Goal: Check status: Check status

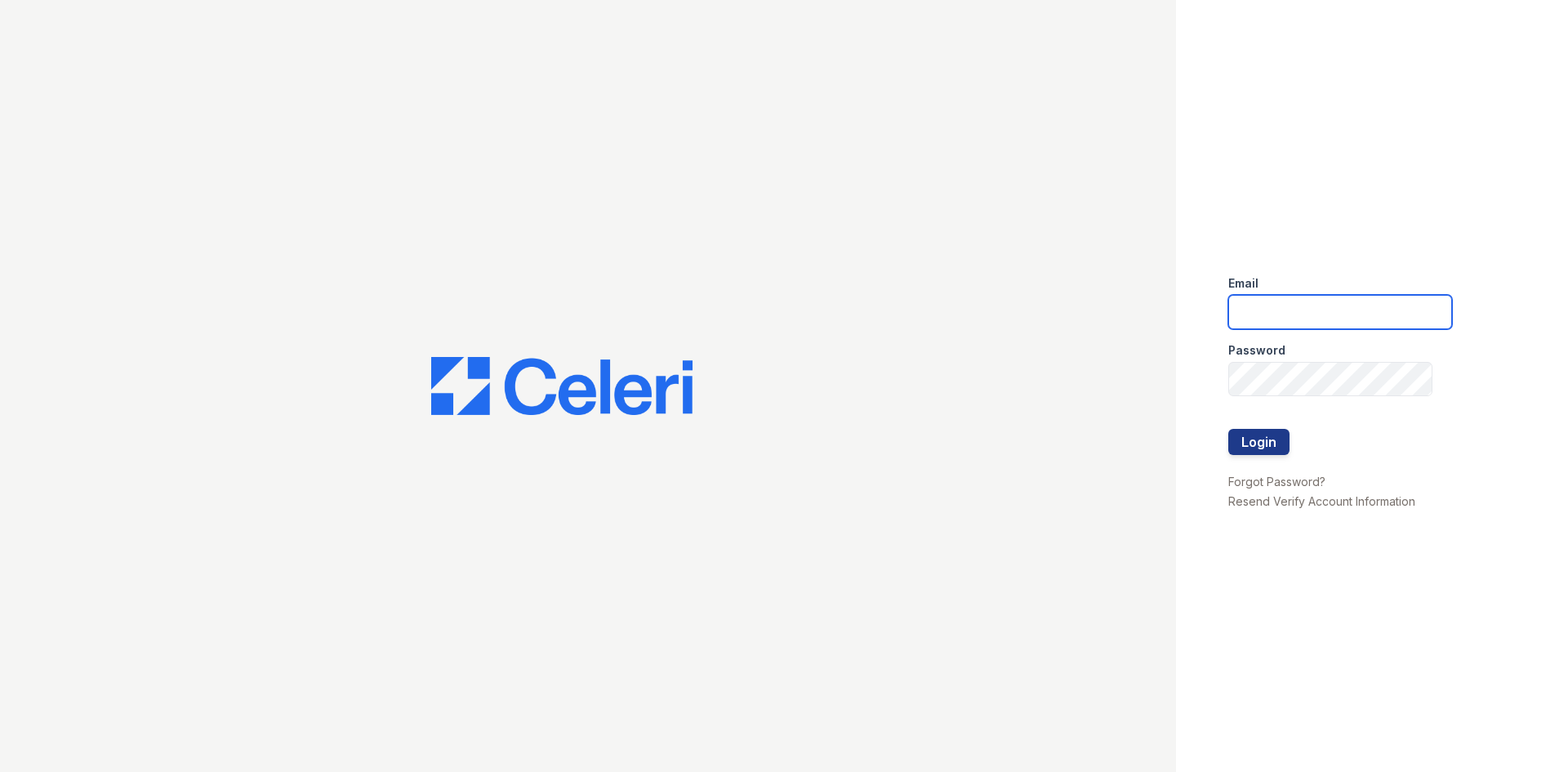
click at [1284, 311] on input "email" at bounding box center [1340, 312] width 223 height 34
type input "renewatthegreens@trinity-pm.com"
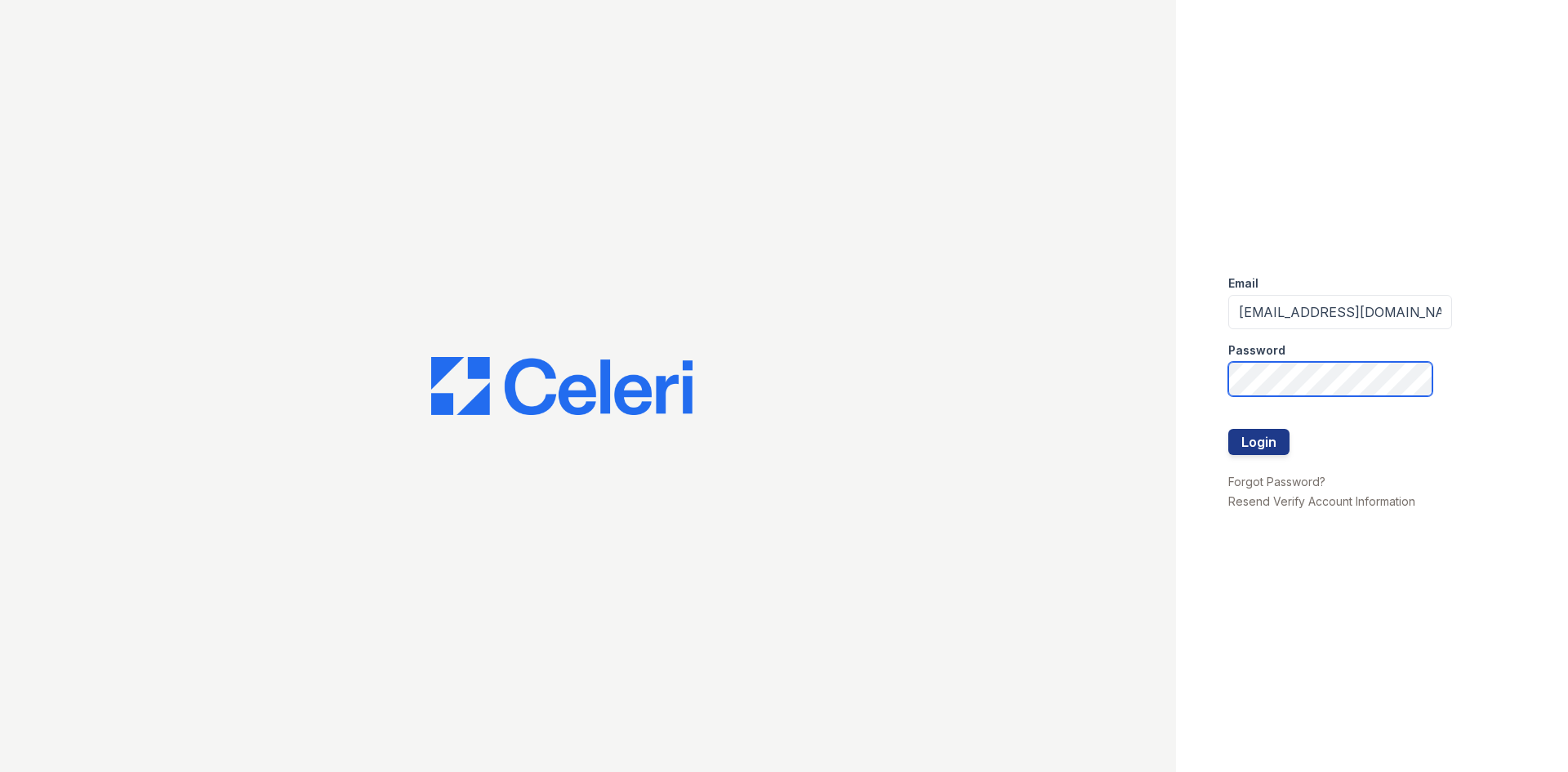
click at [1229, 429] on button "Login" at bounding box center [1259, 442] width 61 height 26
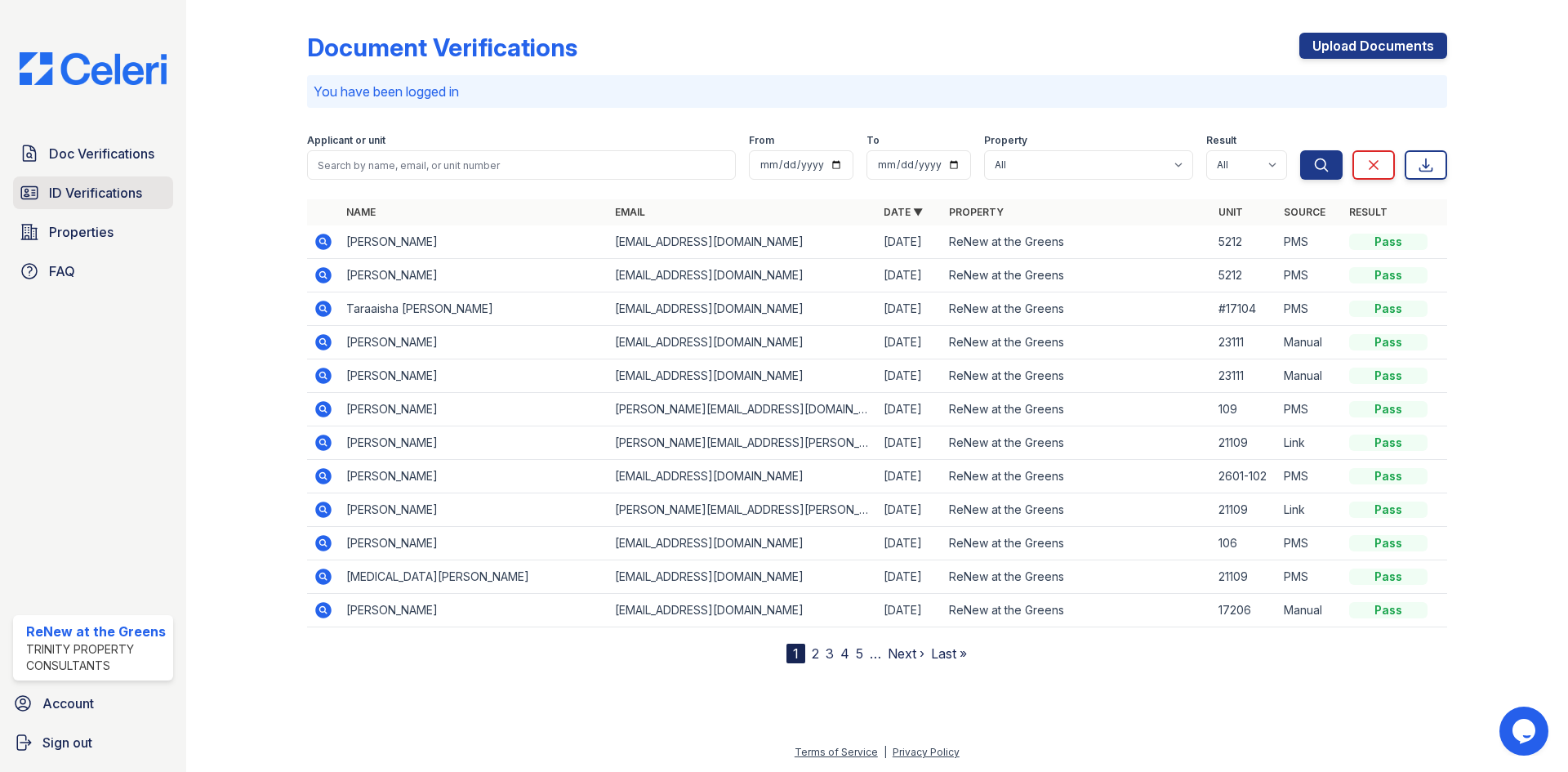
click at [83, 205] on link "ID Verifications" at bounding box center [93, 192] width 160 height 33
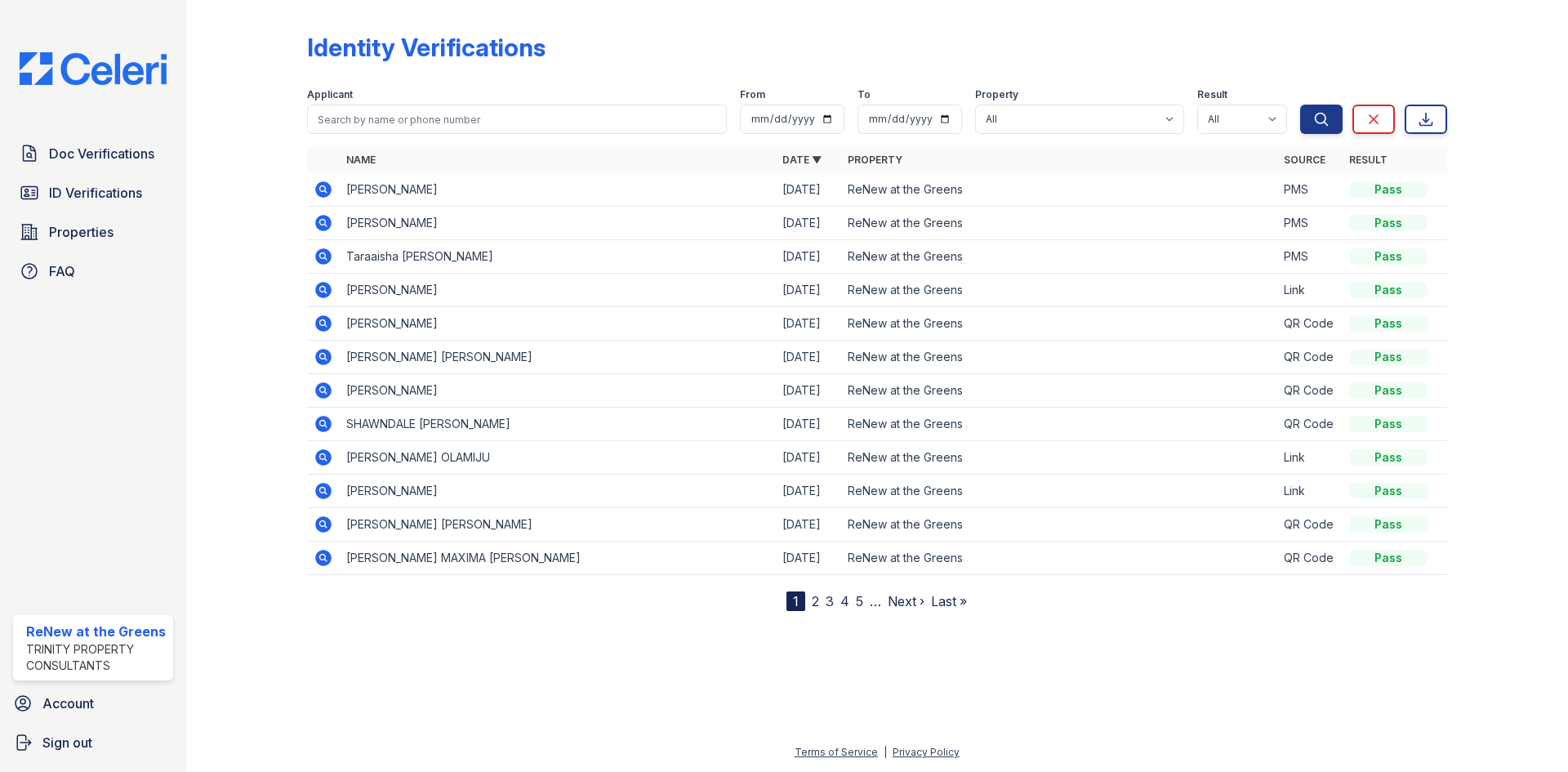
click at [324, 250] on icon at bounding box center [322, 255] width 16 height 16
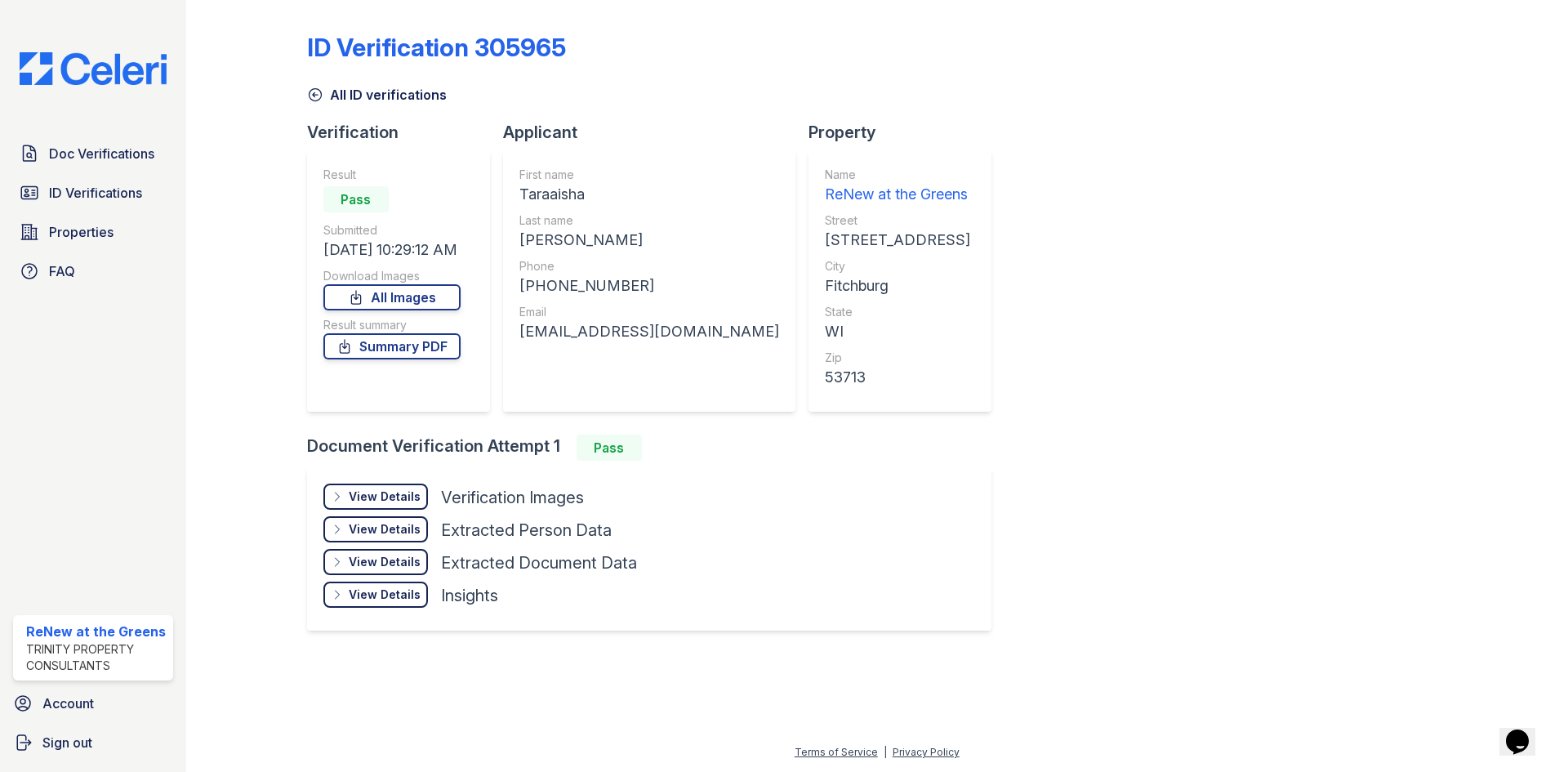
click at [388, 486] on div "View Details Details" at bounding box center [375, 497] width 105 height 26
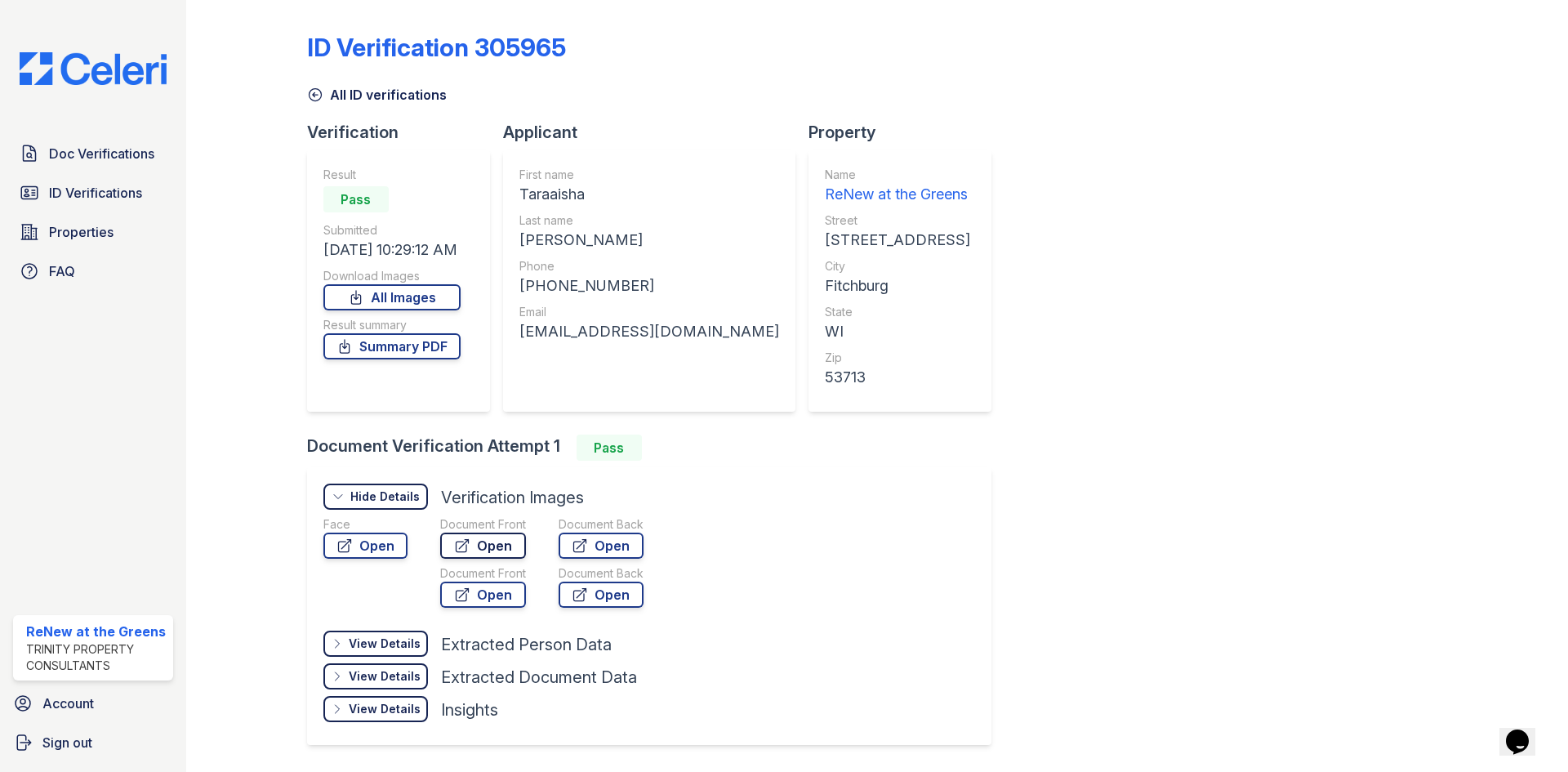
click at [473, 537] on link "Open" at bounding box center [483, 546] width 86 height 26
click at [327, 93] on link "All ID verifications" at bounding box center [377, 94] width 140 height 20
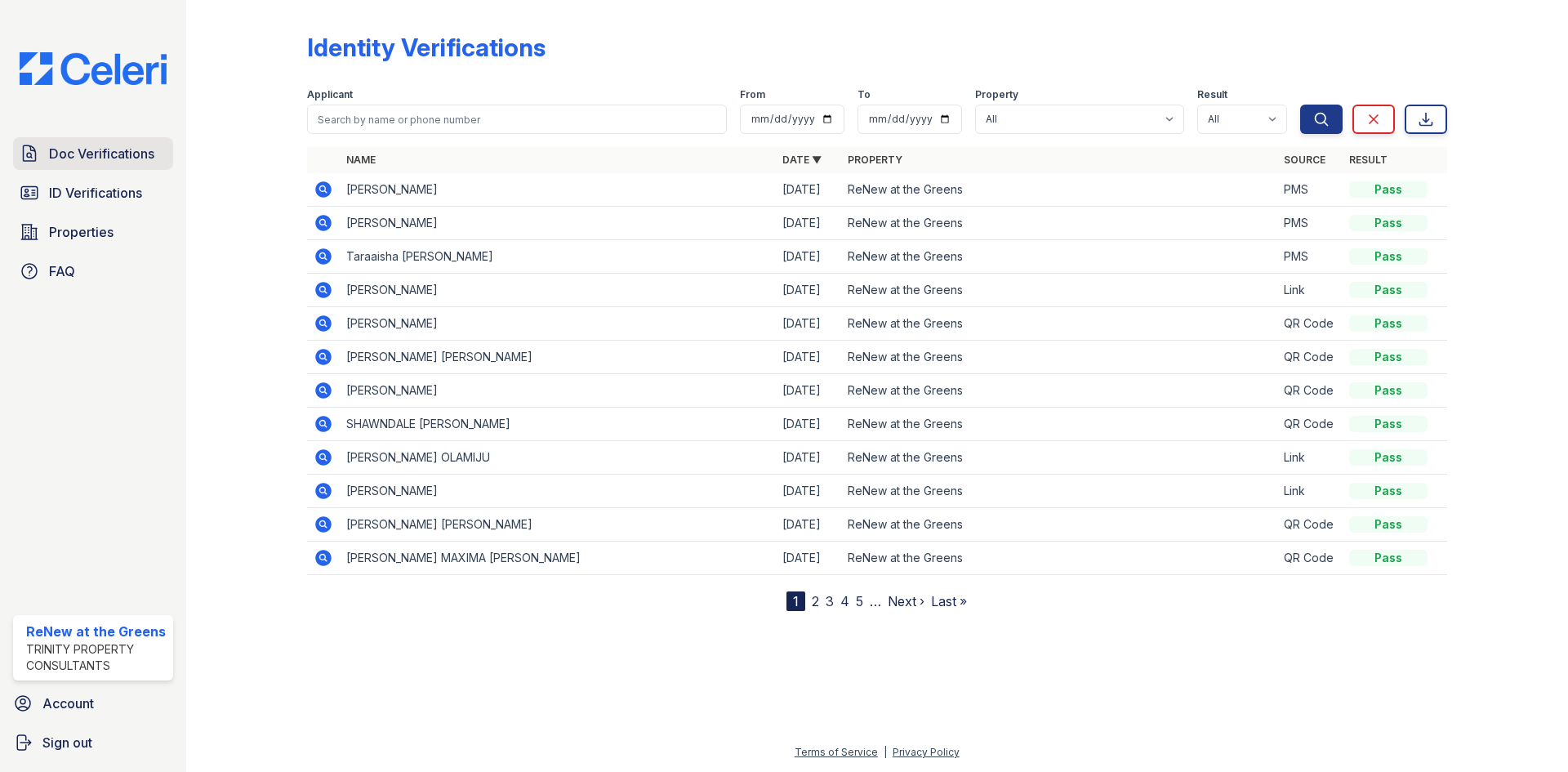
click at [141, 161] on span "Doc Verifications" at bounding box center [102, 153] width 106 height 20
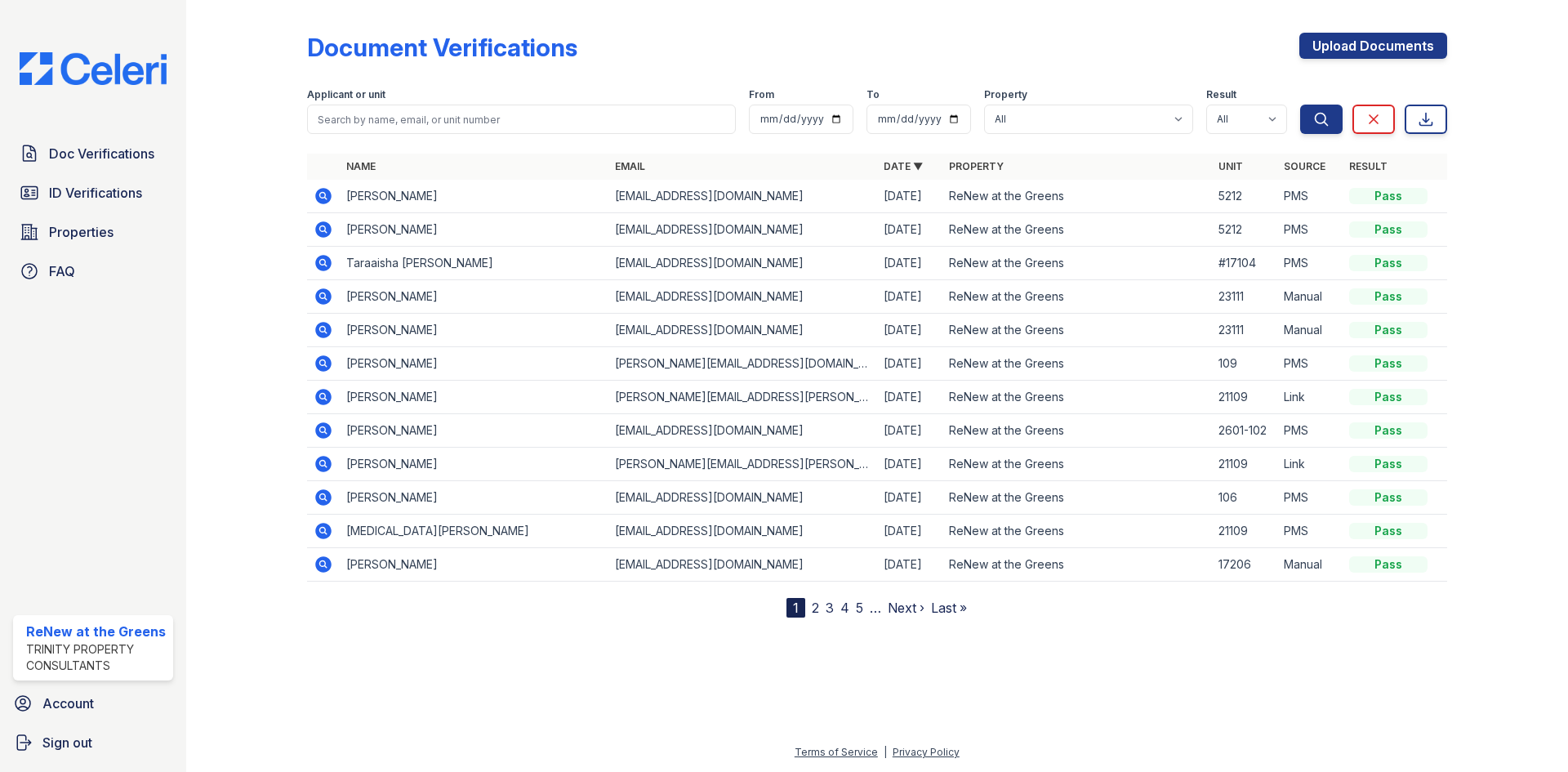
click at [319, 262] on icon at bounding box center [322, 262] width 16 height 16
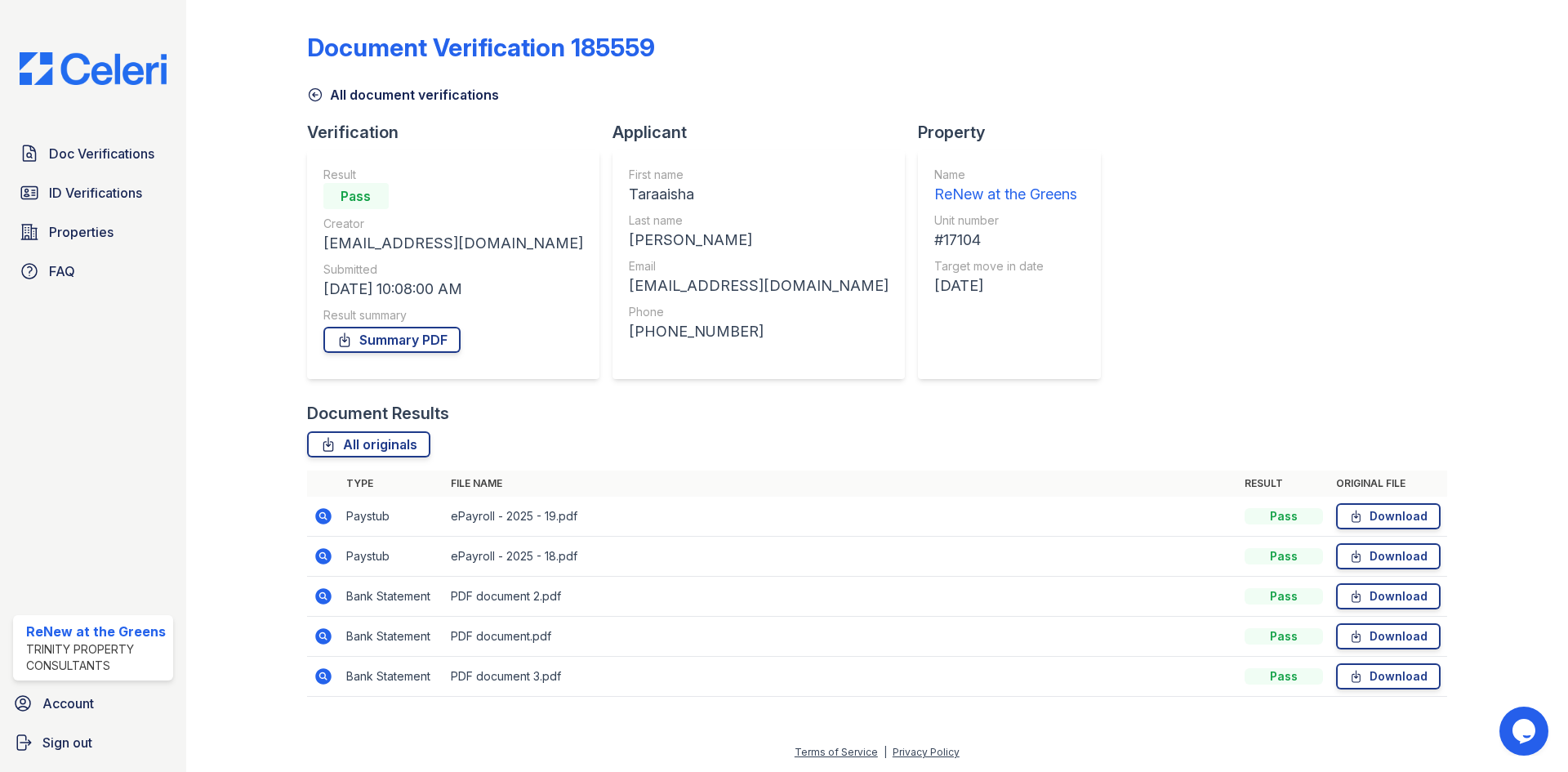
click at [317, 518] on icon at bounding box center [322, 516] width 16 height 16
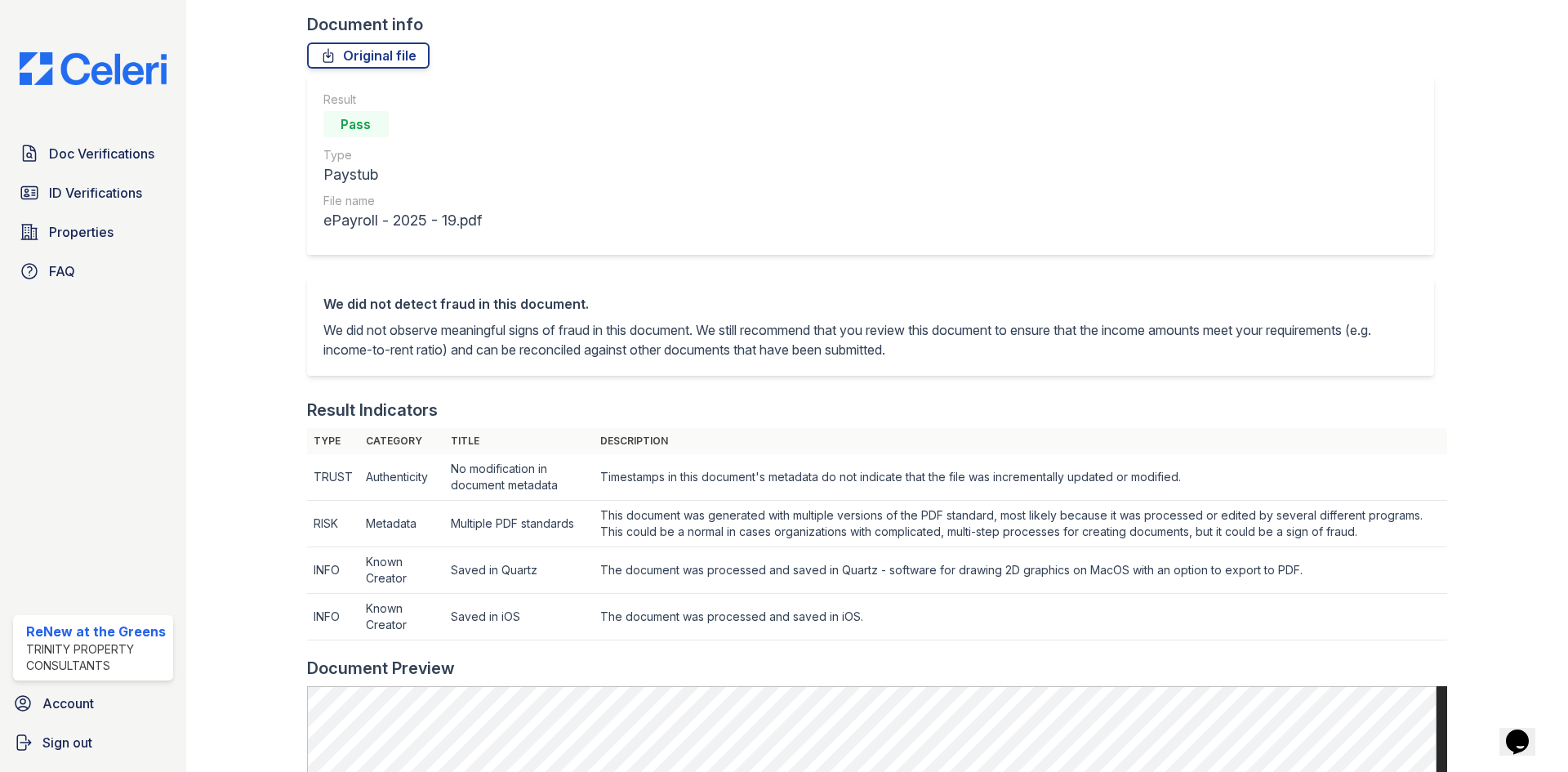
scroll to position [82, 0]
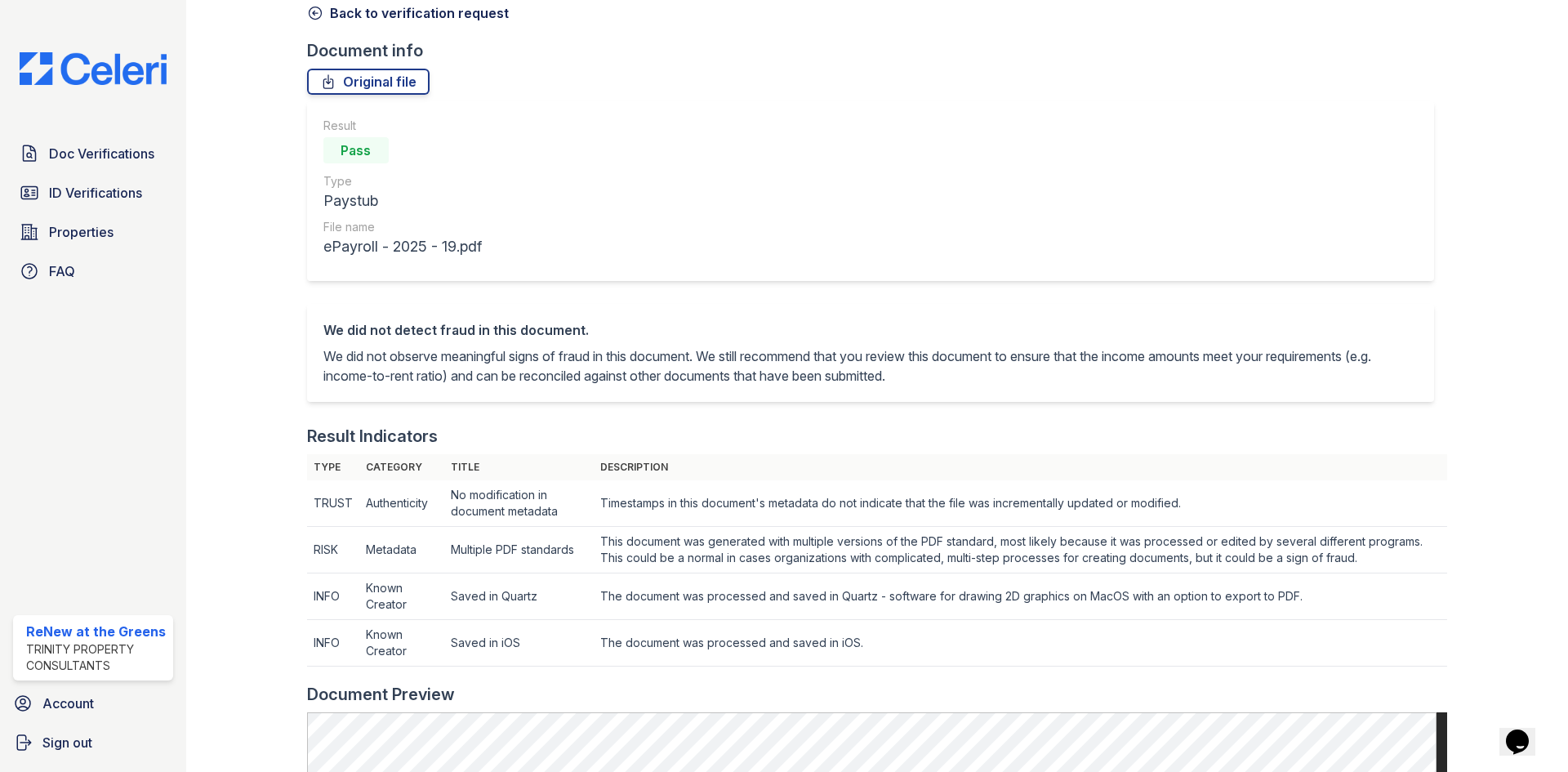
click at [351, 12] on link "Back to verification request" at bounding box center [408, 12] width 202 height 20
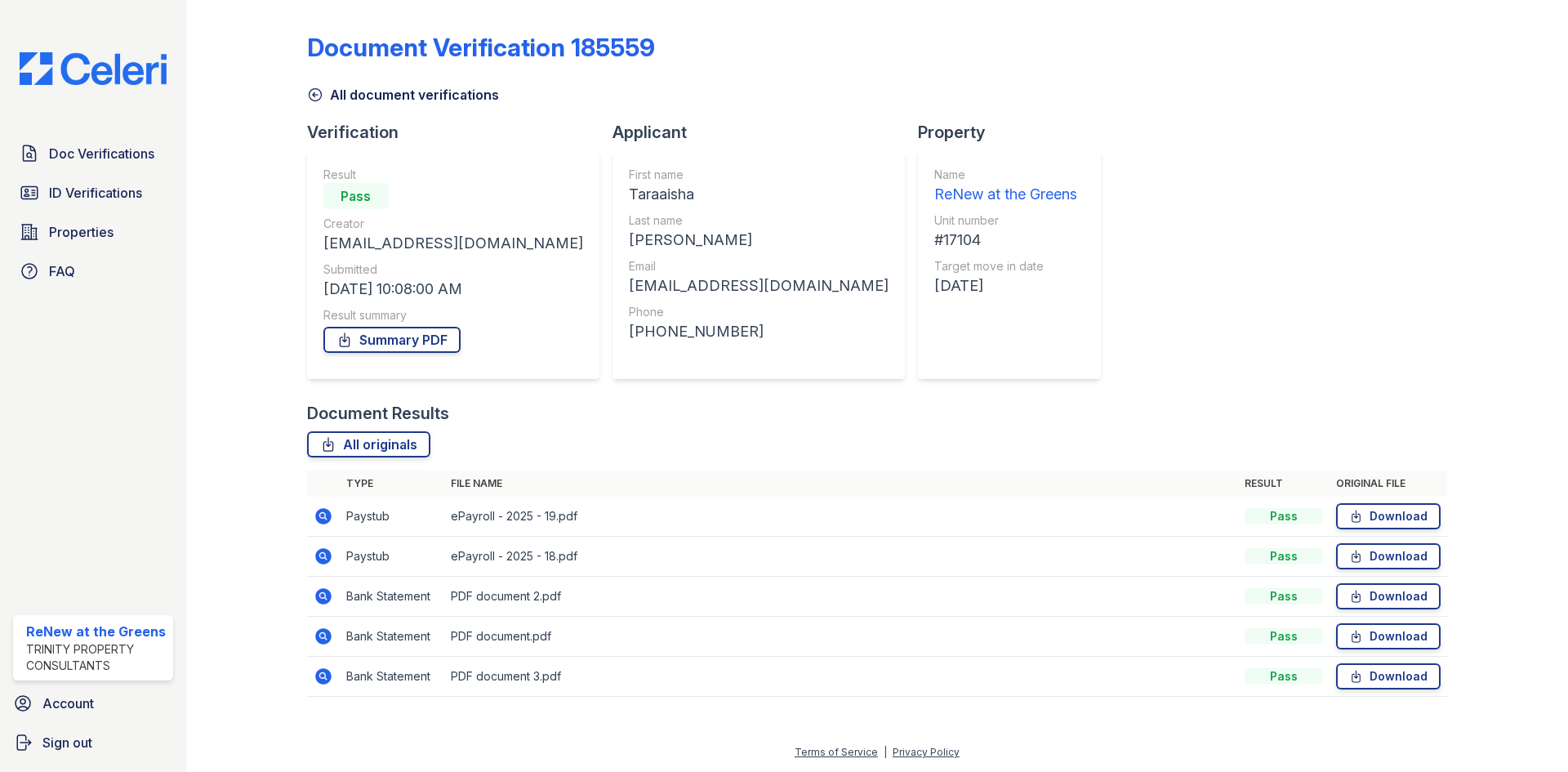
click at [317, 586] on icon at bounding box center [323, 596] width 20 height 20
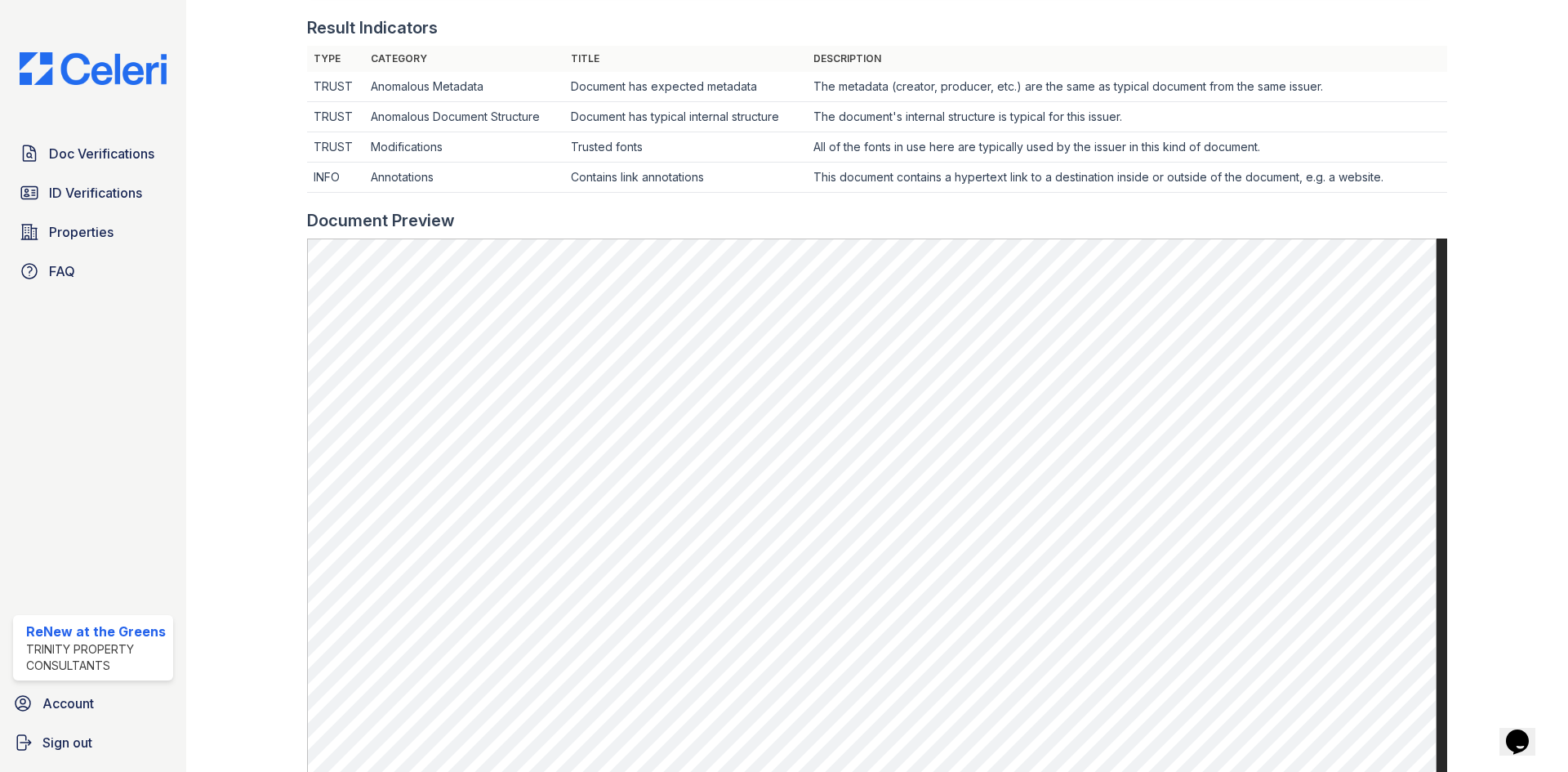
scroll to position [571, 0]
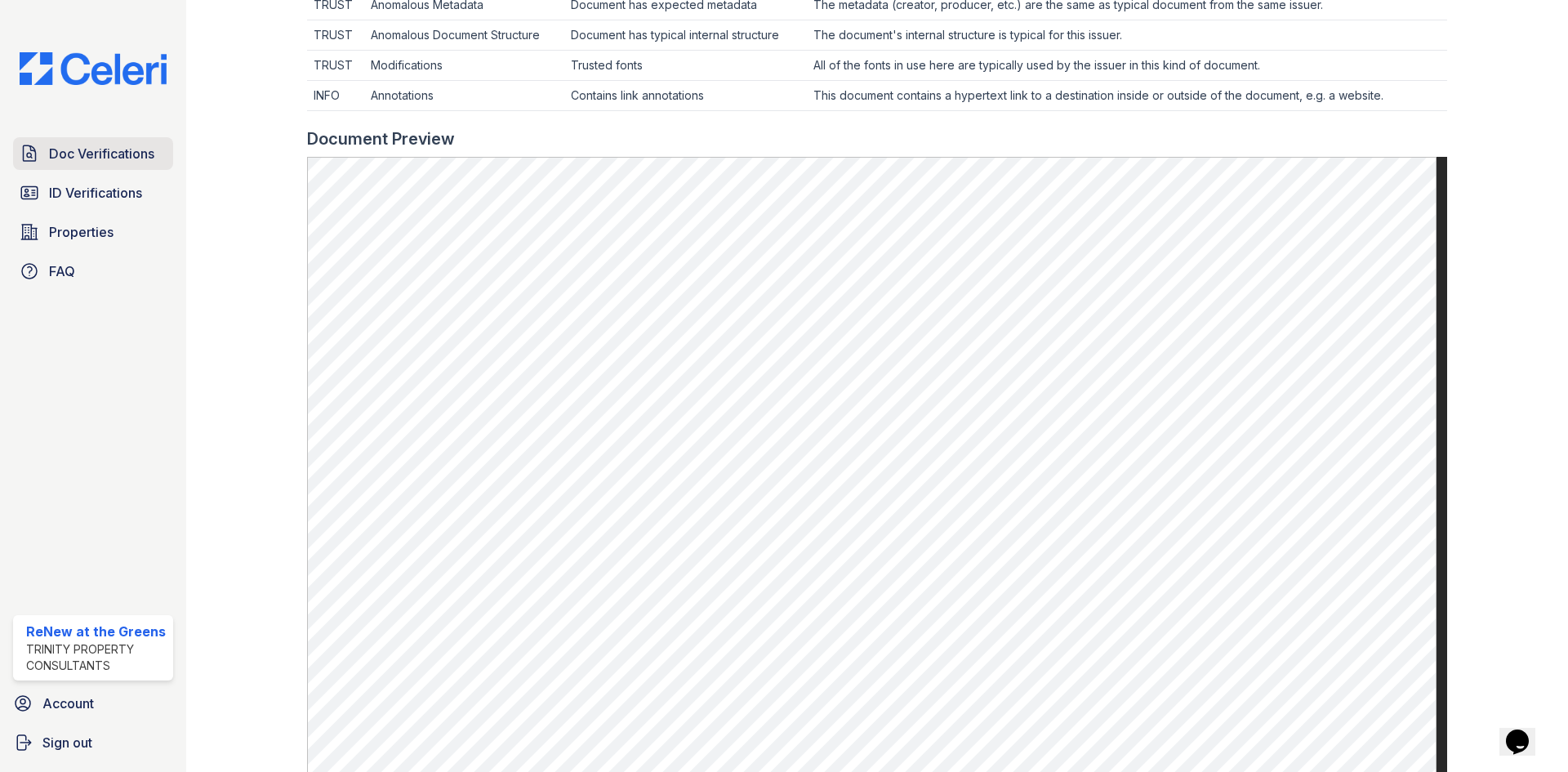
click at [126, 157] on span "Doc Verifications" at bounding box center [102, 153] width 106 height 20
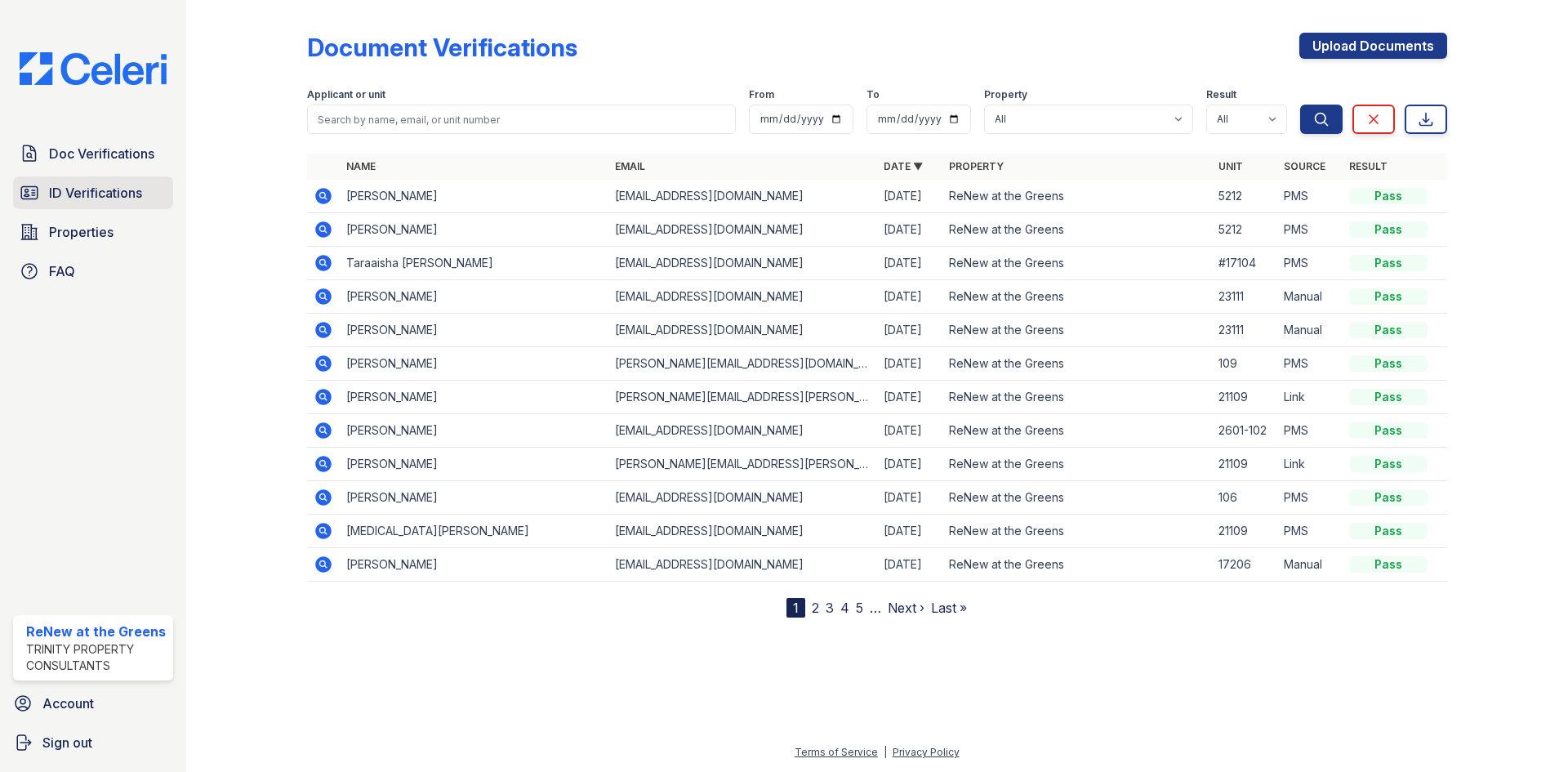
click at [92, 200] on span "ID Verifications" at bounding box center [95, 192] width 93 height 20
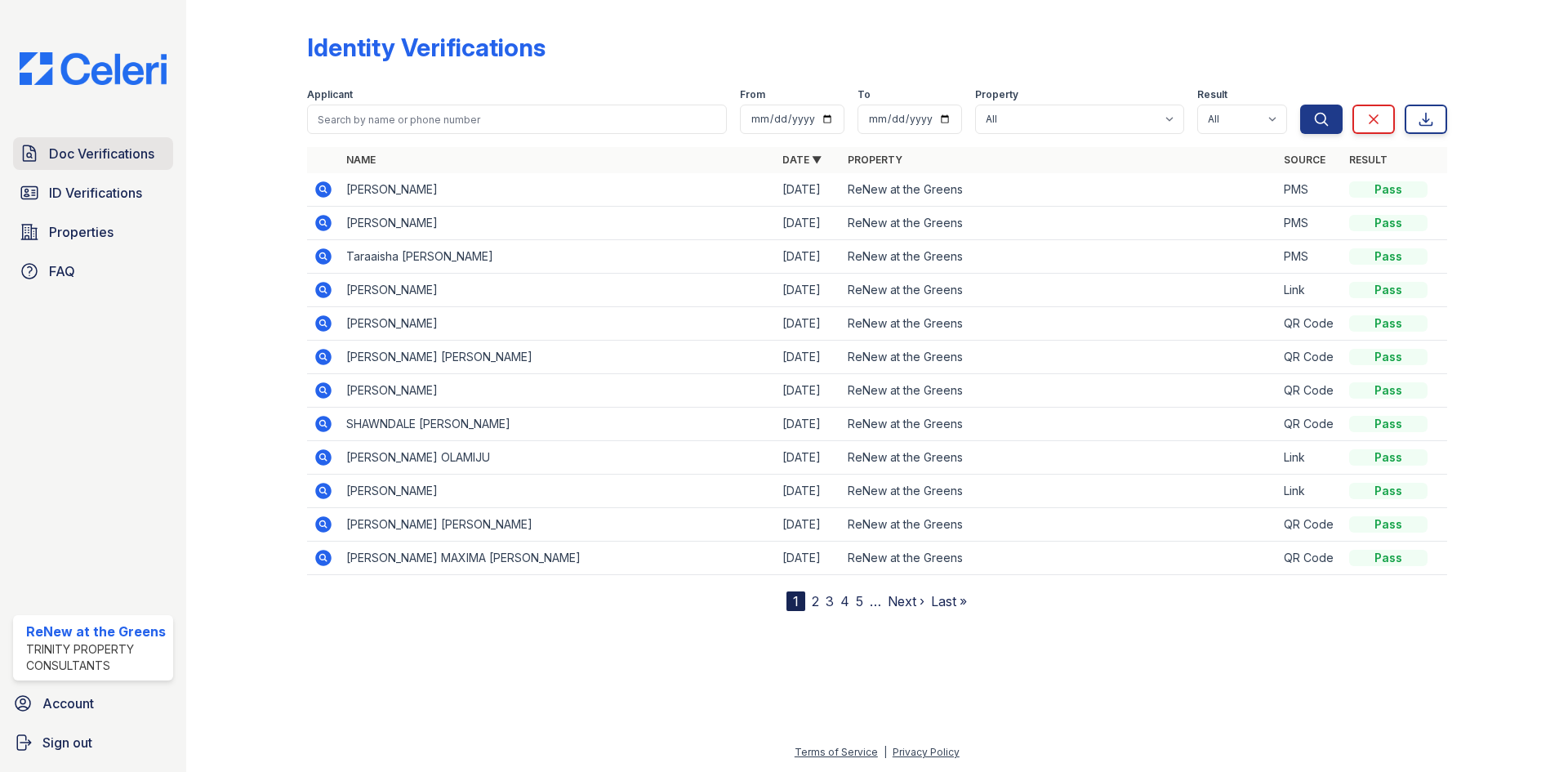
click at [92, 160] on span "Doc Verifications" at bounding box center [102, 153] width 106 height 20
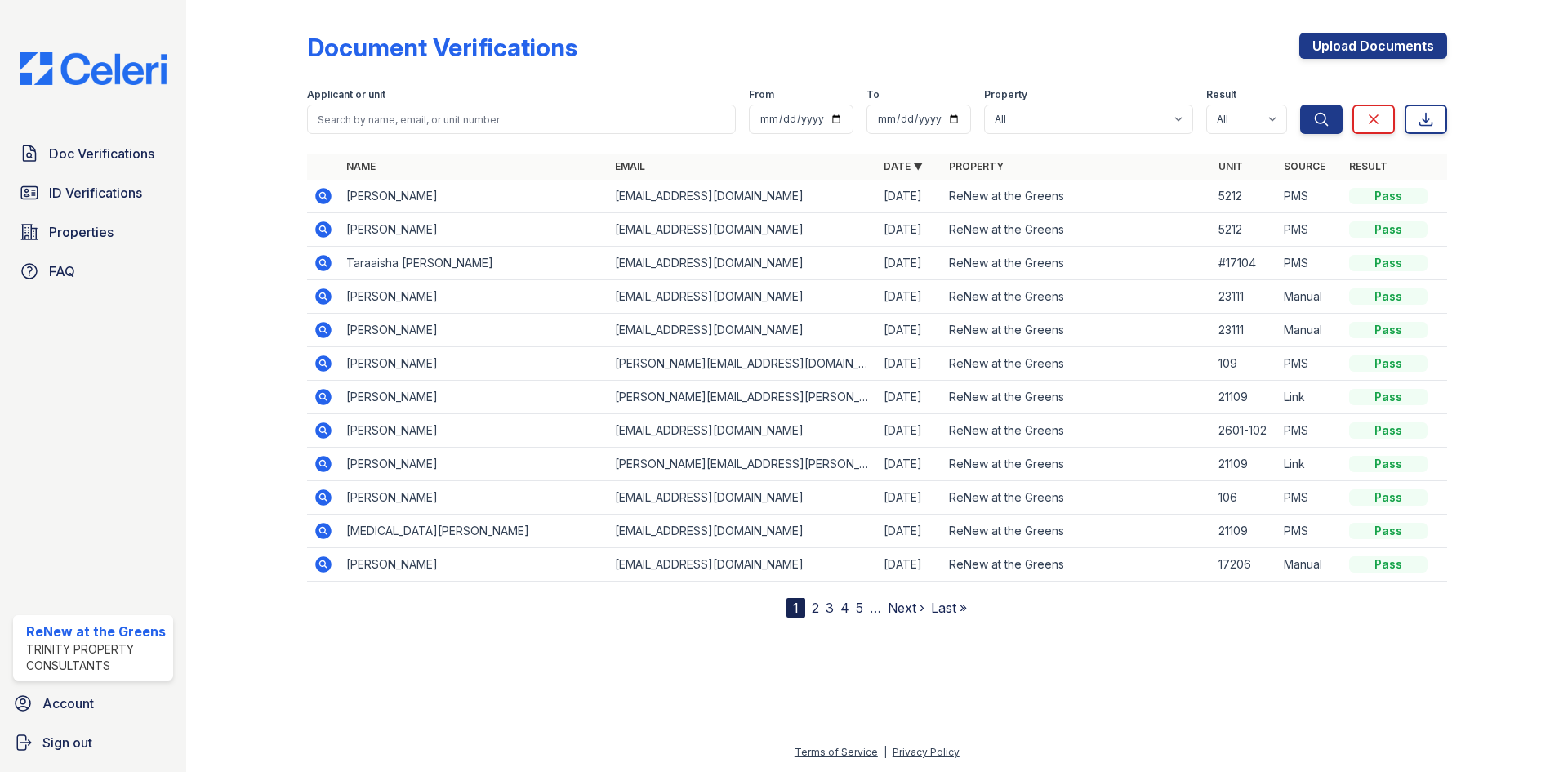
click at [334, 364] on td at bounding box center [323, 364] width 33 height 34
click at [332, 363] on icon at bounding box center [323, 363] width 20 height 20
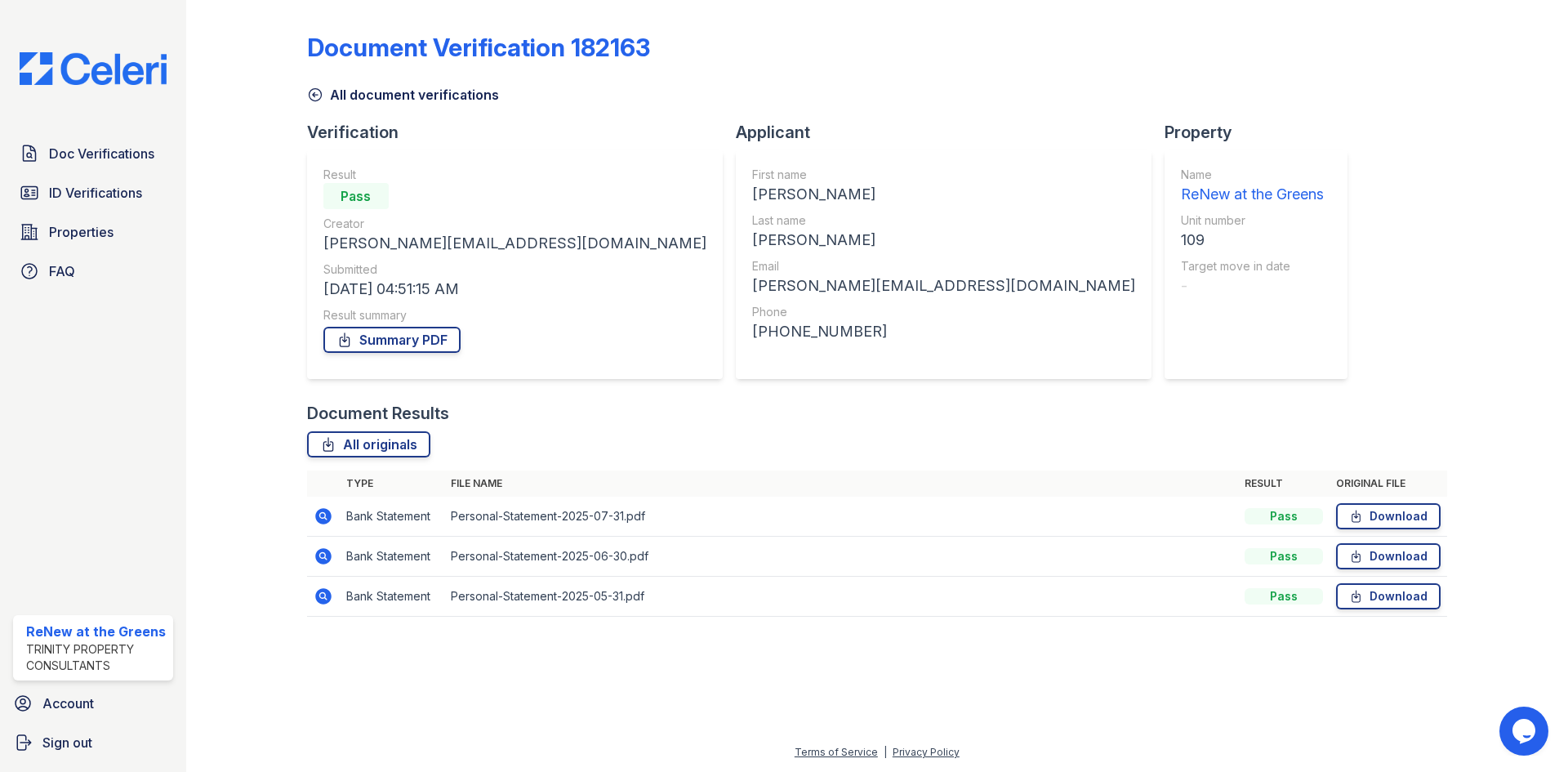
click at [322, 528] on td at bounding box center [323, 517] width 33 height 40
click at [323, 522] on icon at bounding box center [322, 516] width 16 height 16
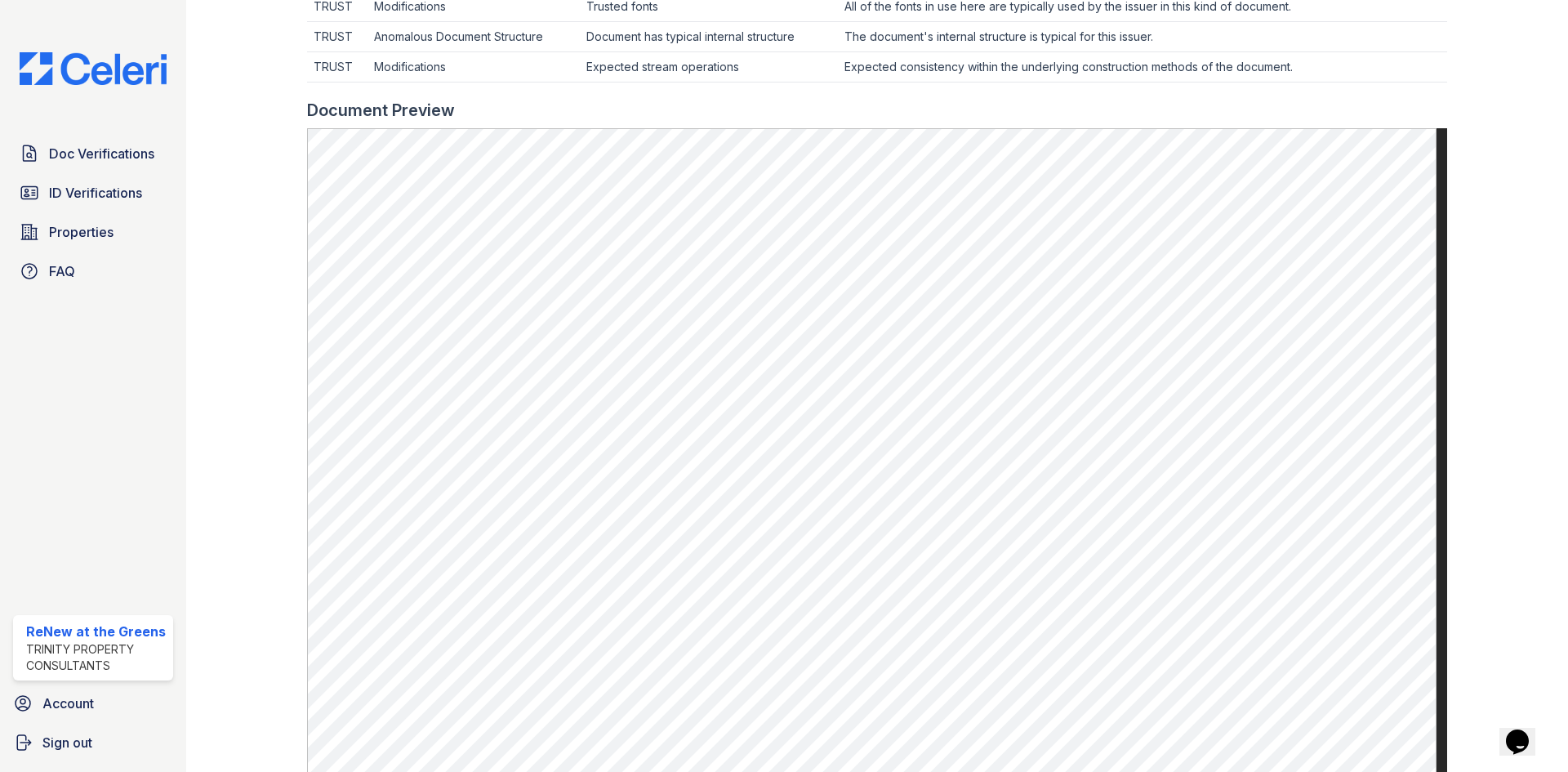
scroll to position [735, 0]
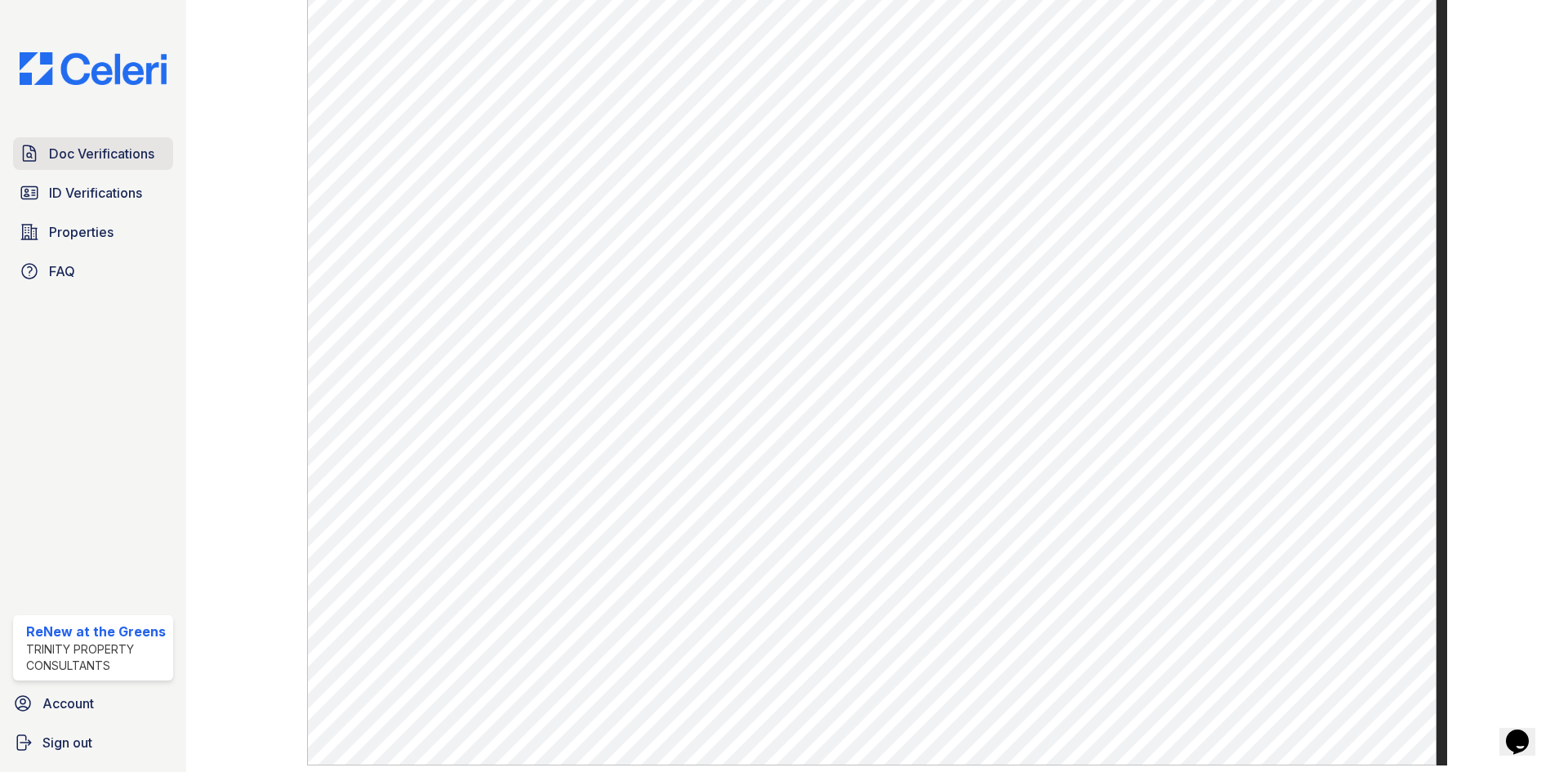
click at [110, 156] on span "Doc Verifications" at bounding box center [102, 153] width 106 height 20
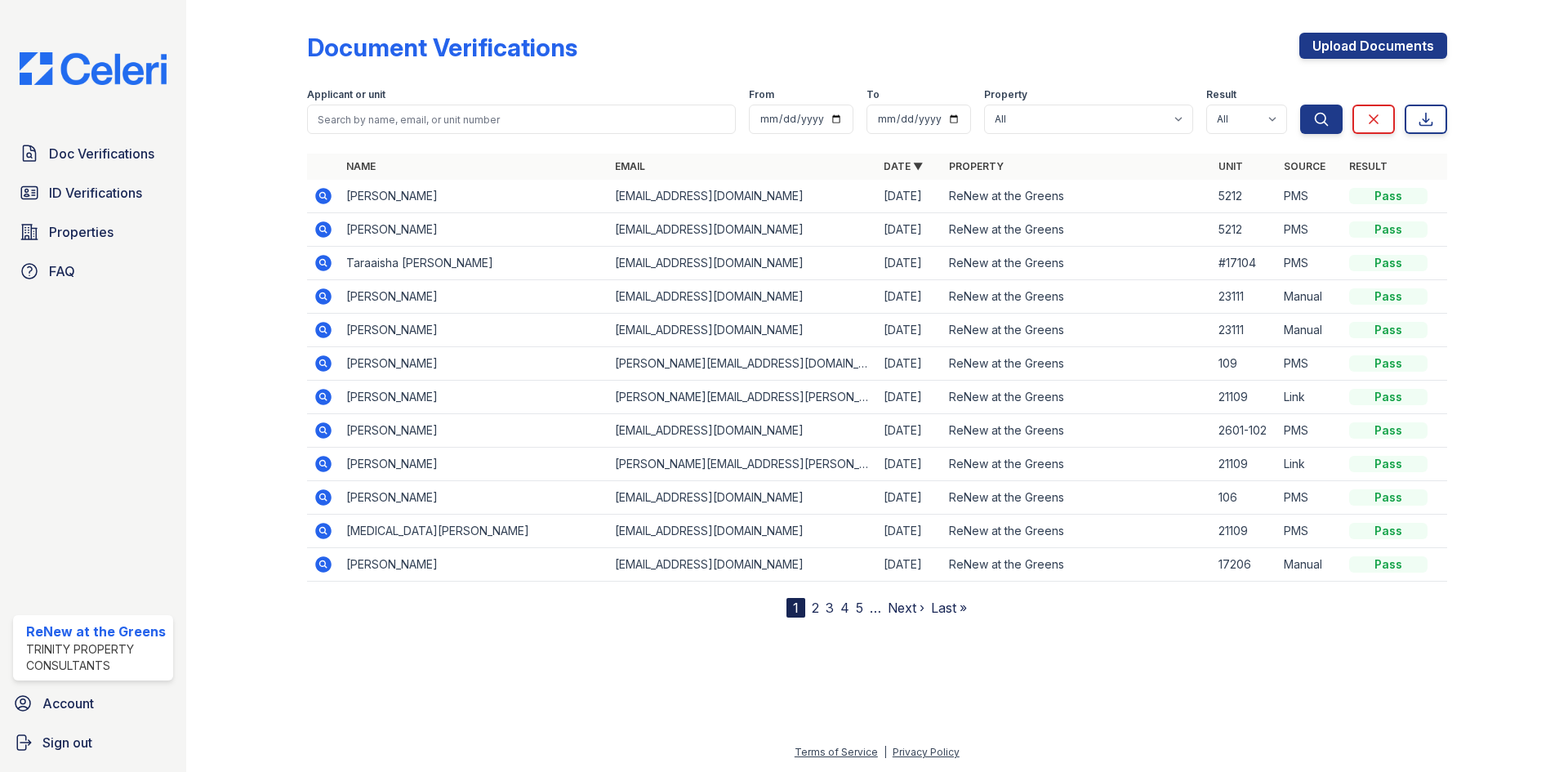
click at [323, 226] on icon at bounding box center [323, 229] width 20 height 20
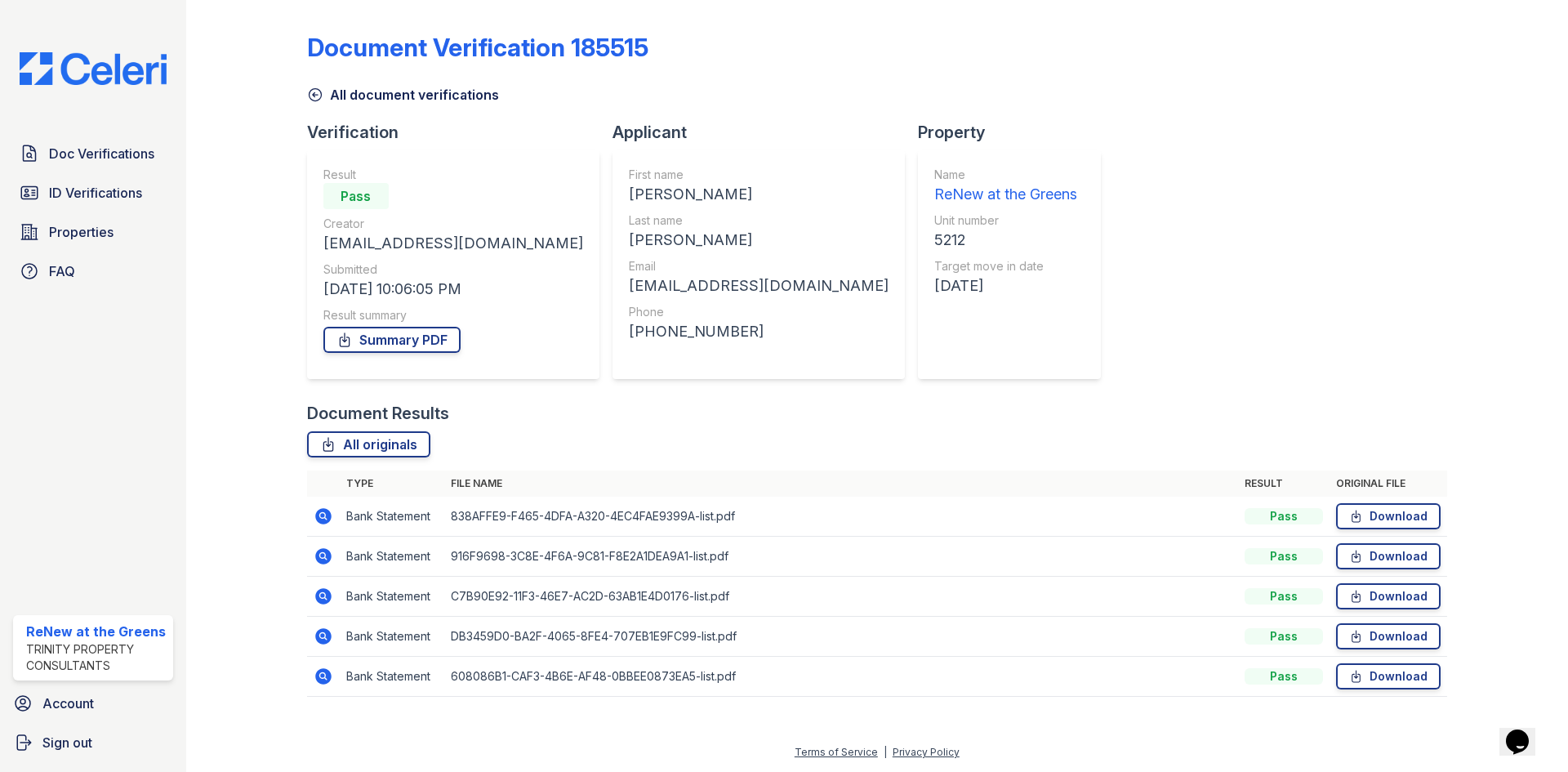
click at [322, 517] on icon at bounding box center [323, 516] width 20 height 20
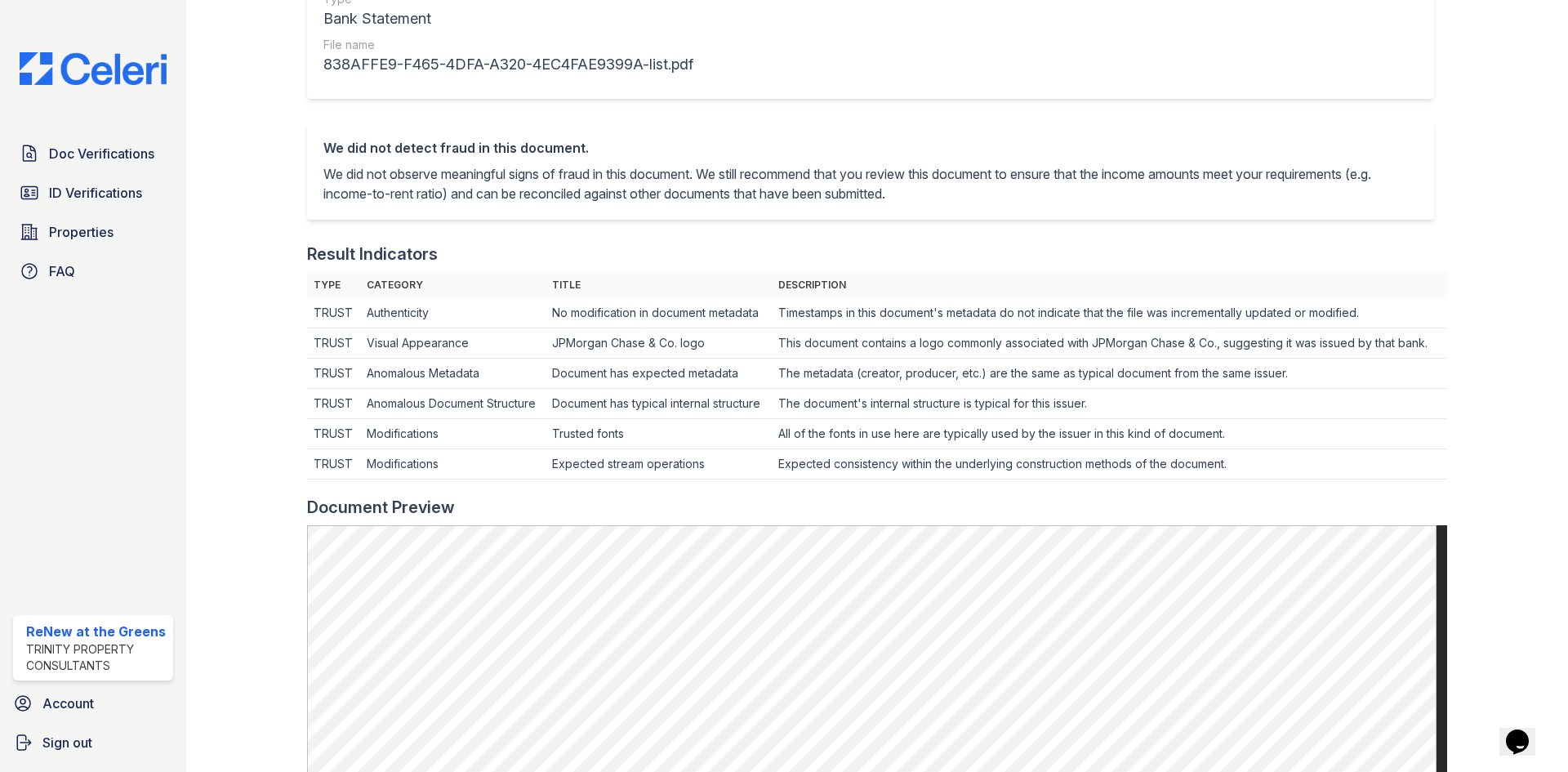
scroll to position [653, 0]
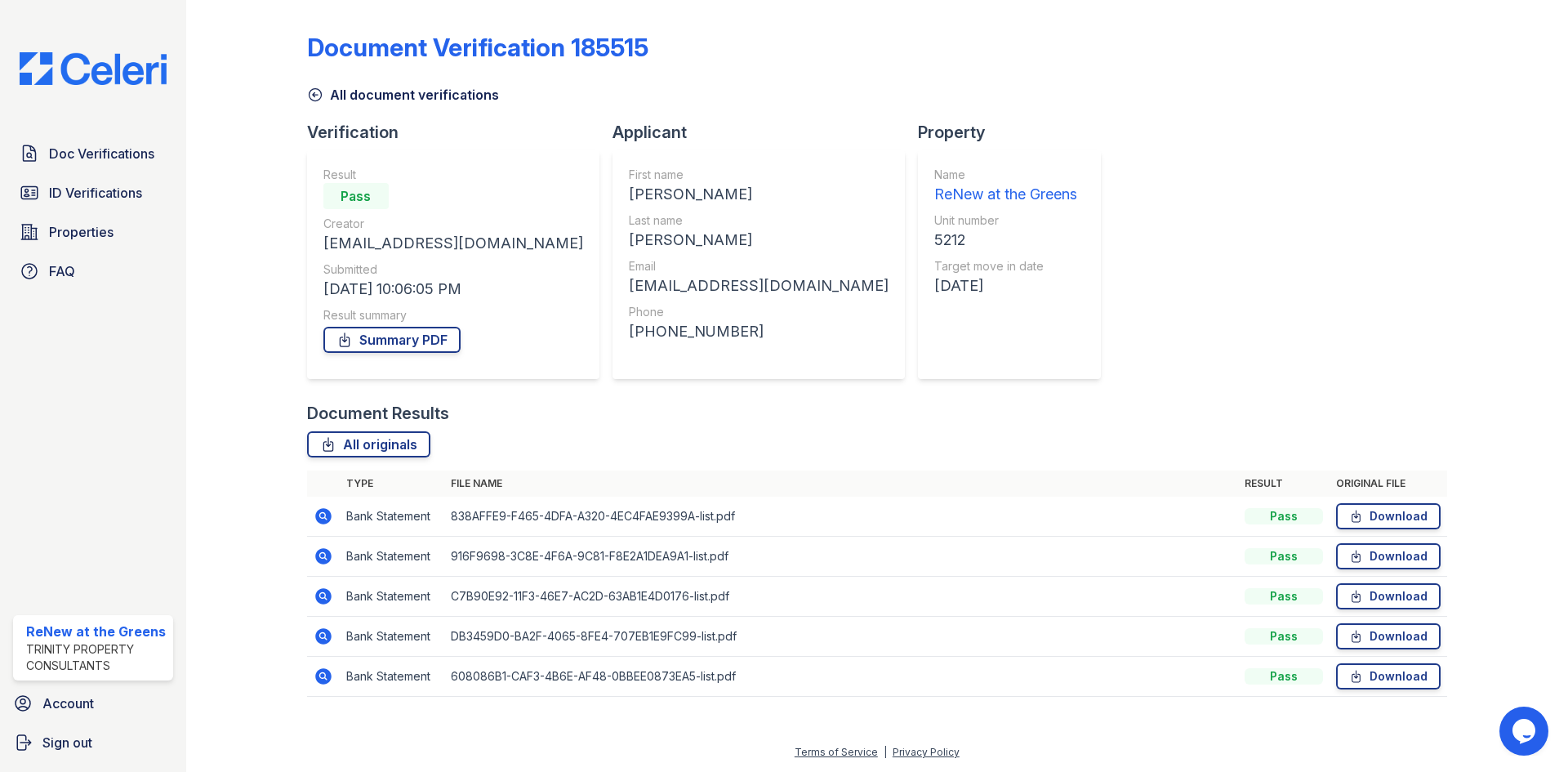
click at [332, 644] on icon at bounding box center [323, 635] width 20 height 20
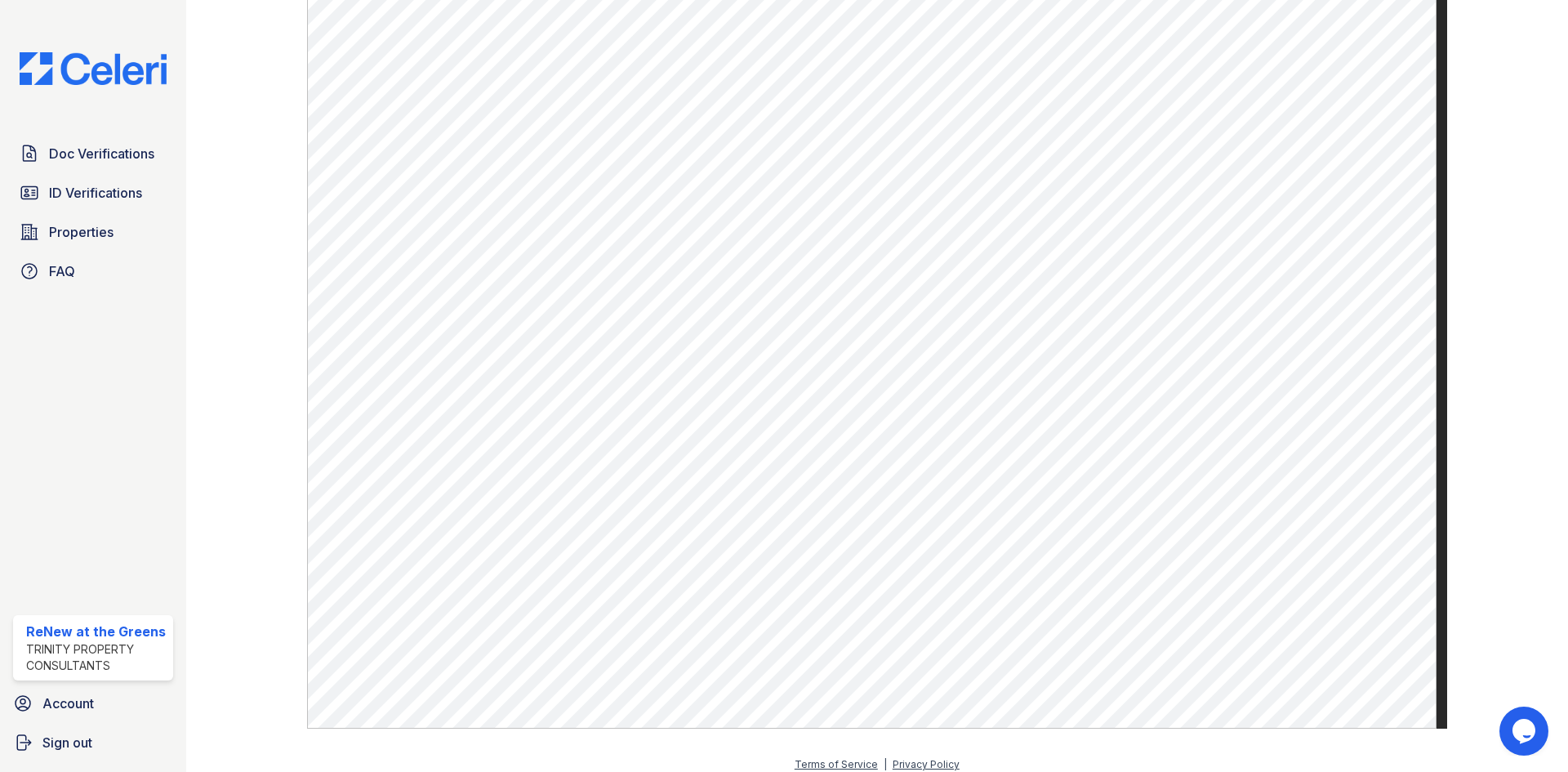
scroll to position [845, 0]
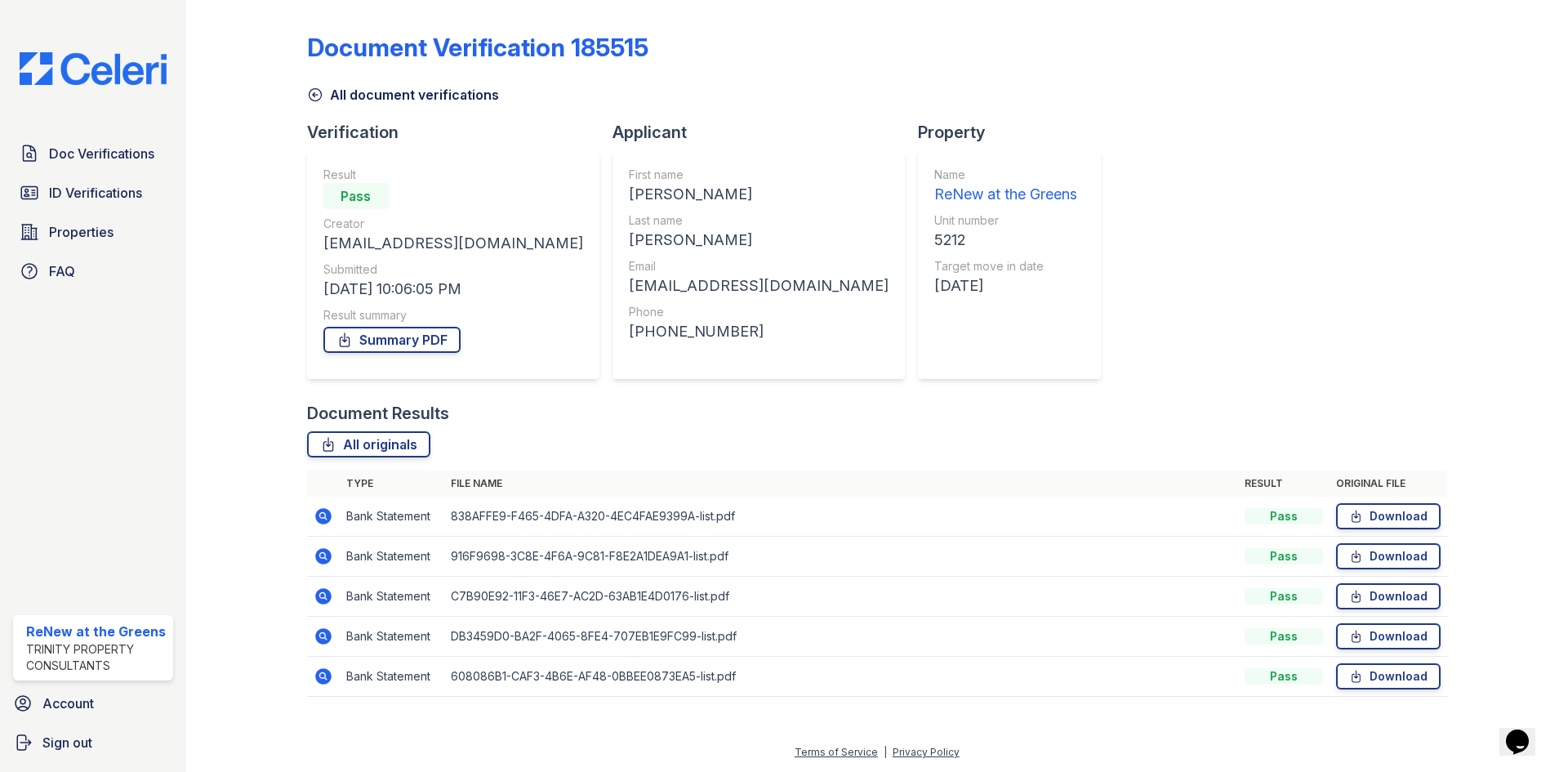
click at [315, 593] on icon at bounding box center [323, 596] width 20 height 20
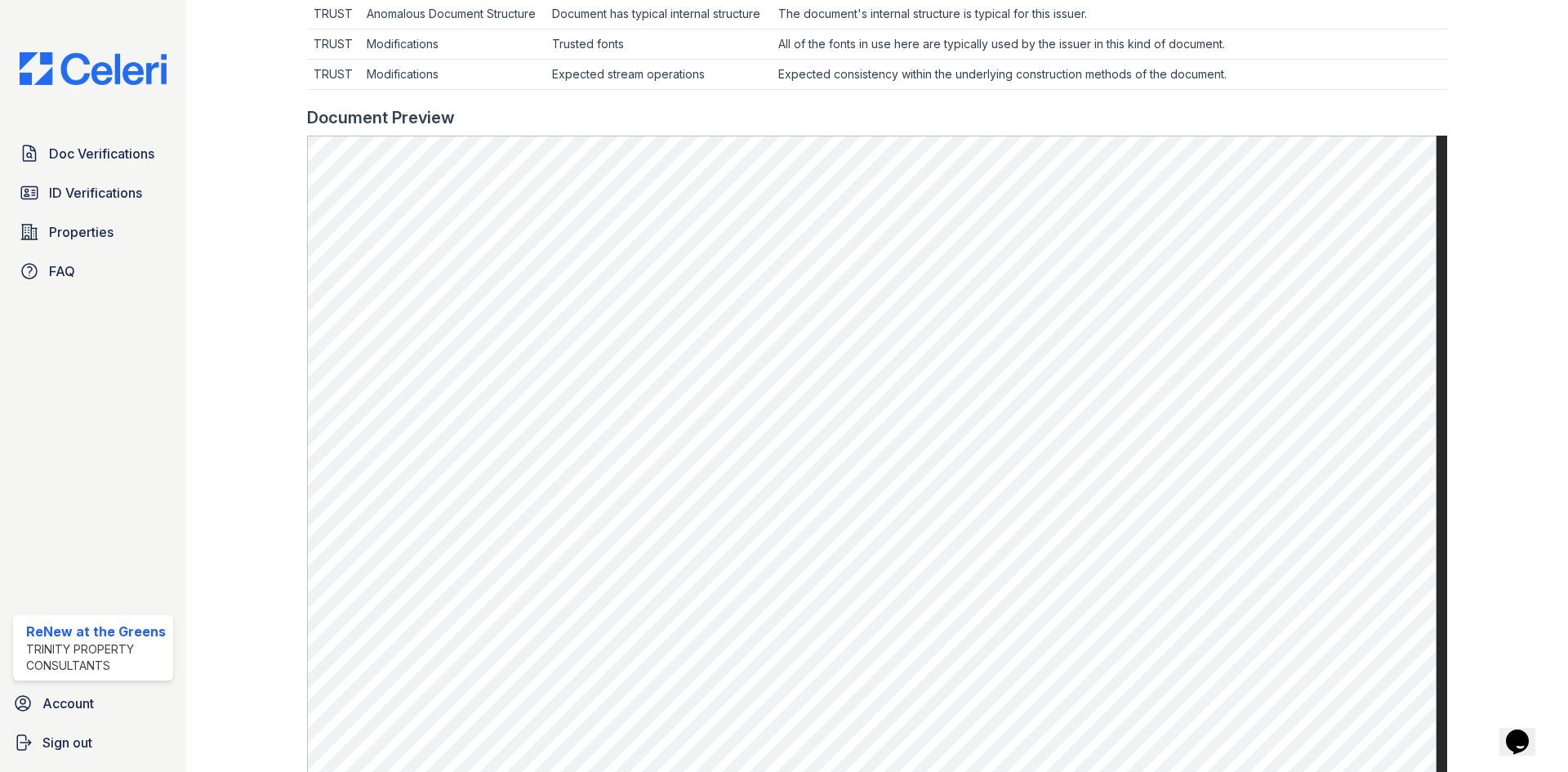
scroll to position [816, 0]
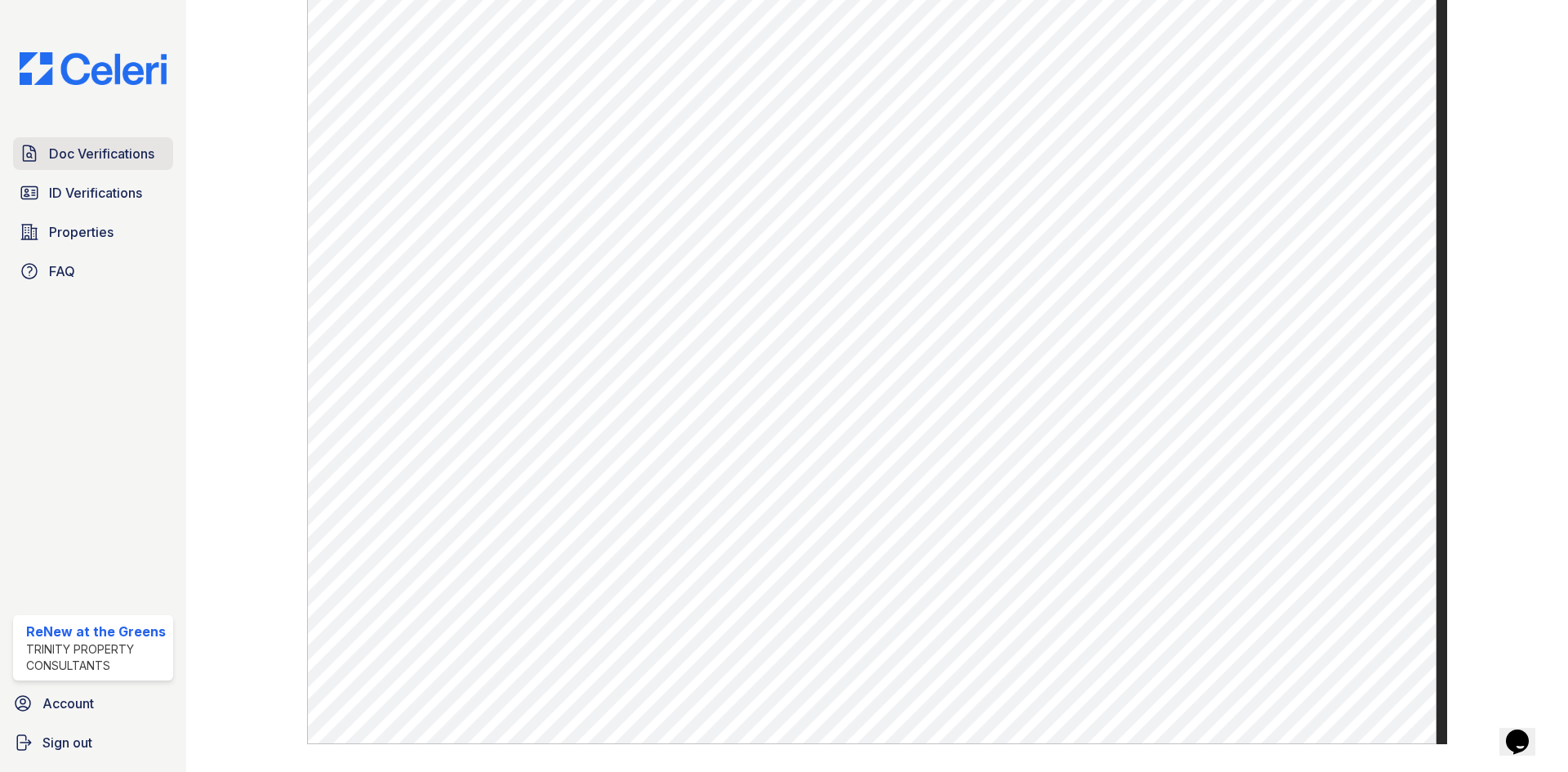
click at [91, 154] on span "Doc Verifications" at bounding box center [102, 153] width 106 height 20
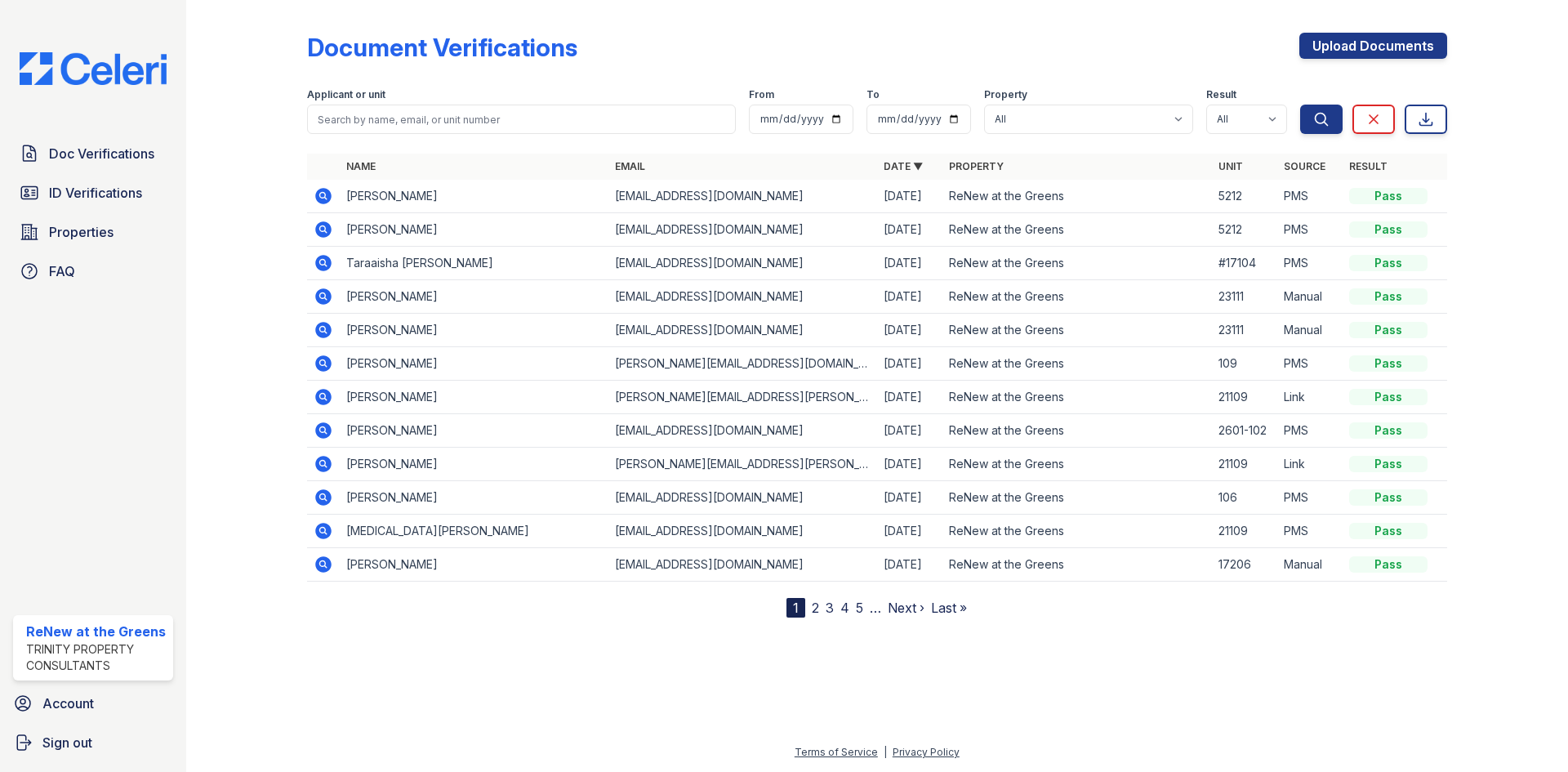
click at [321, 228] on icon at bounding box center [322, 228] width 4 height 4
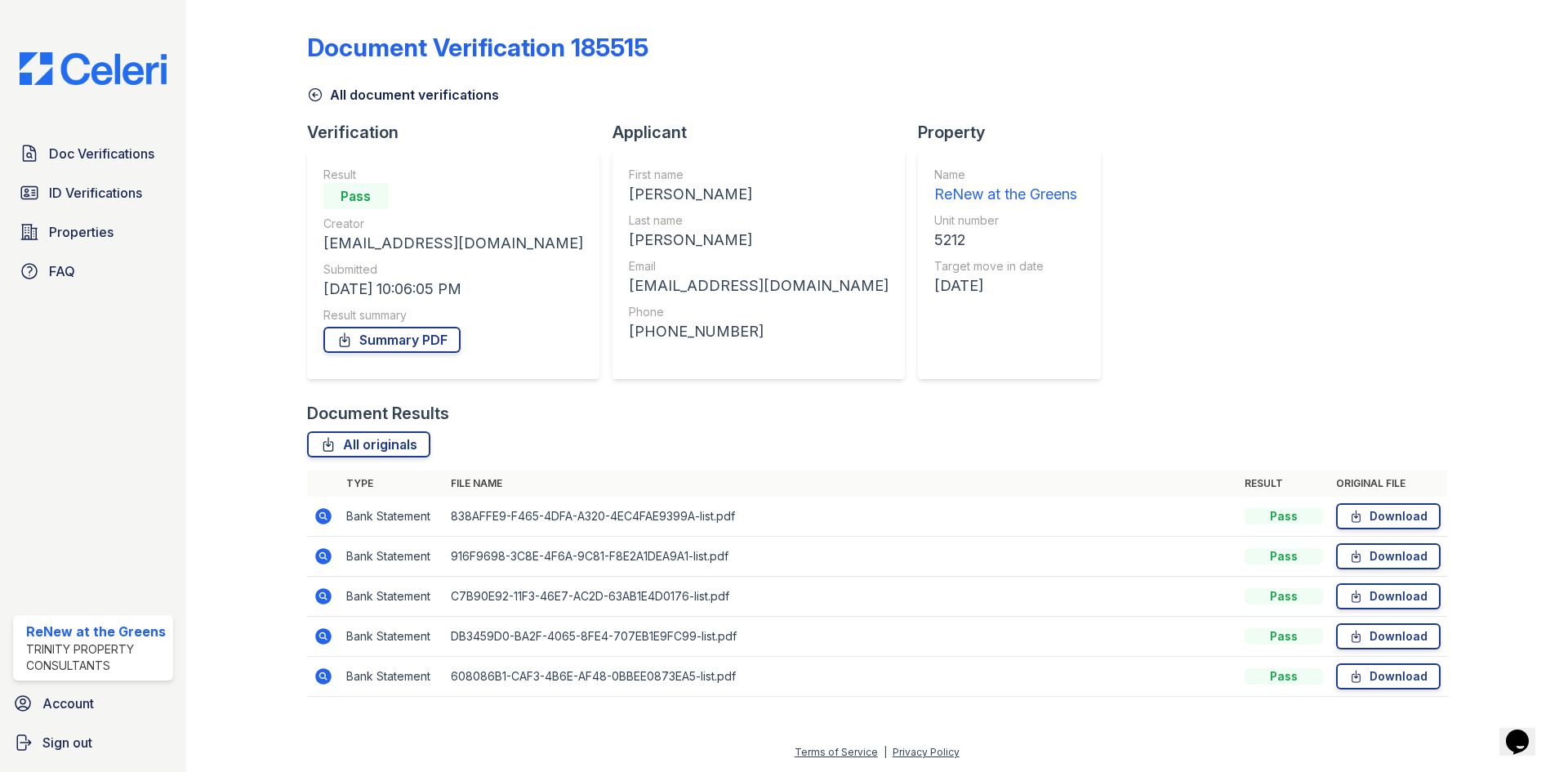
click at [328, 105] on div "Document Verification 185515 All document verifications Verification Result Pas…" at bounding box center [877, 359] width 1140 height 706
click at [332, 90] on link "All document verifications" at bounding box center [404, 94] width 192 height 20
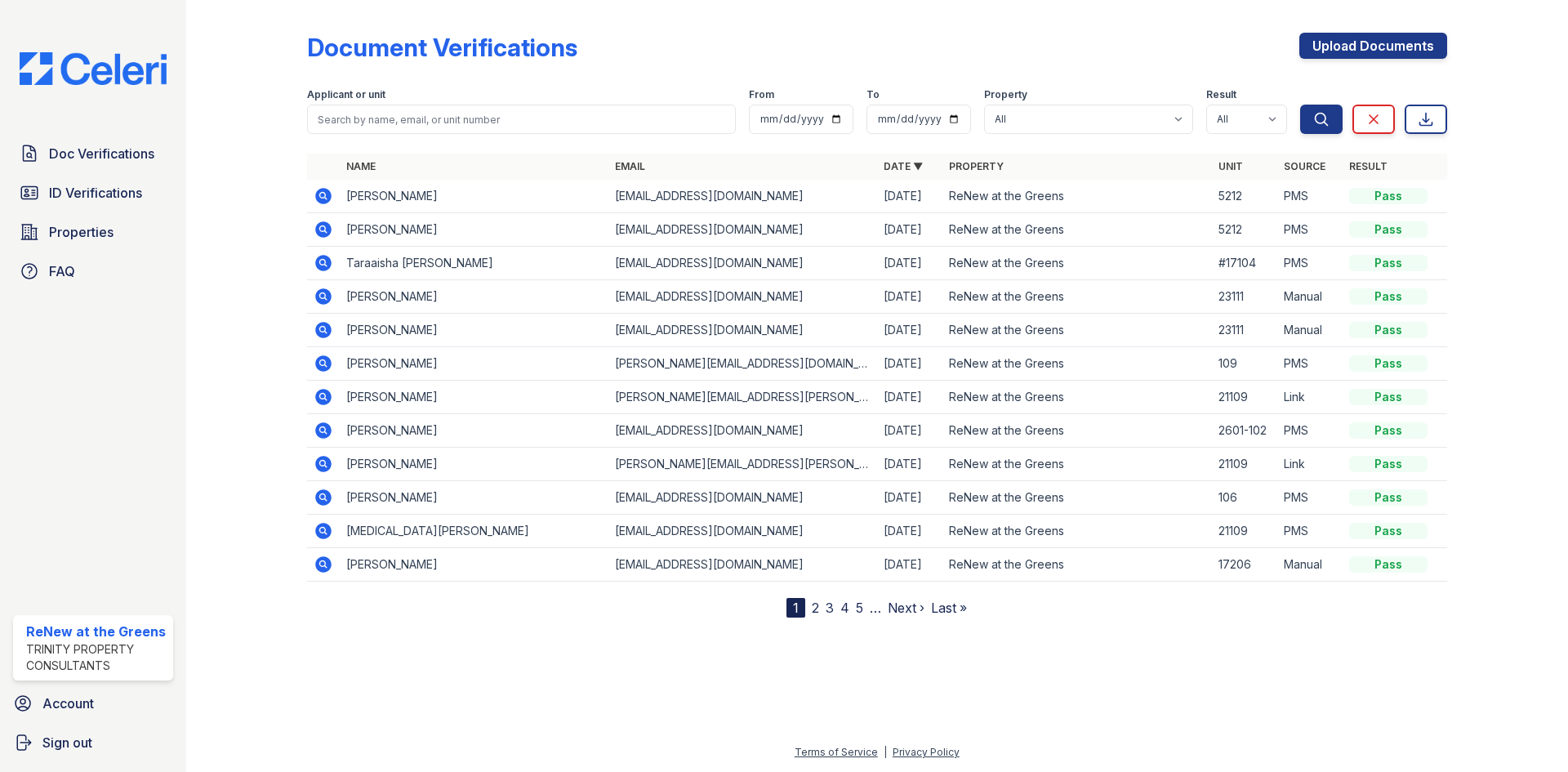
click at [322, 187] on icon at bounding box center [323, 196] width 20 height 20
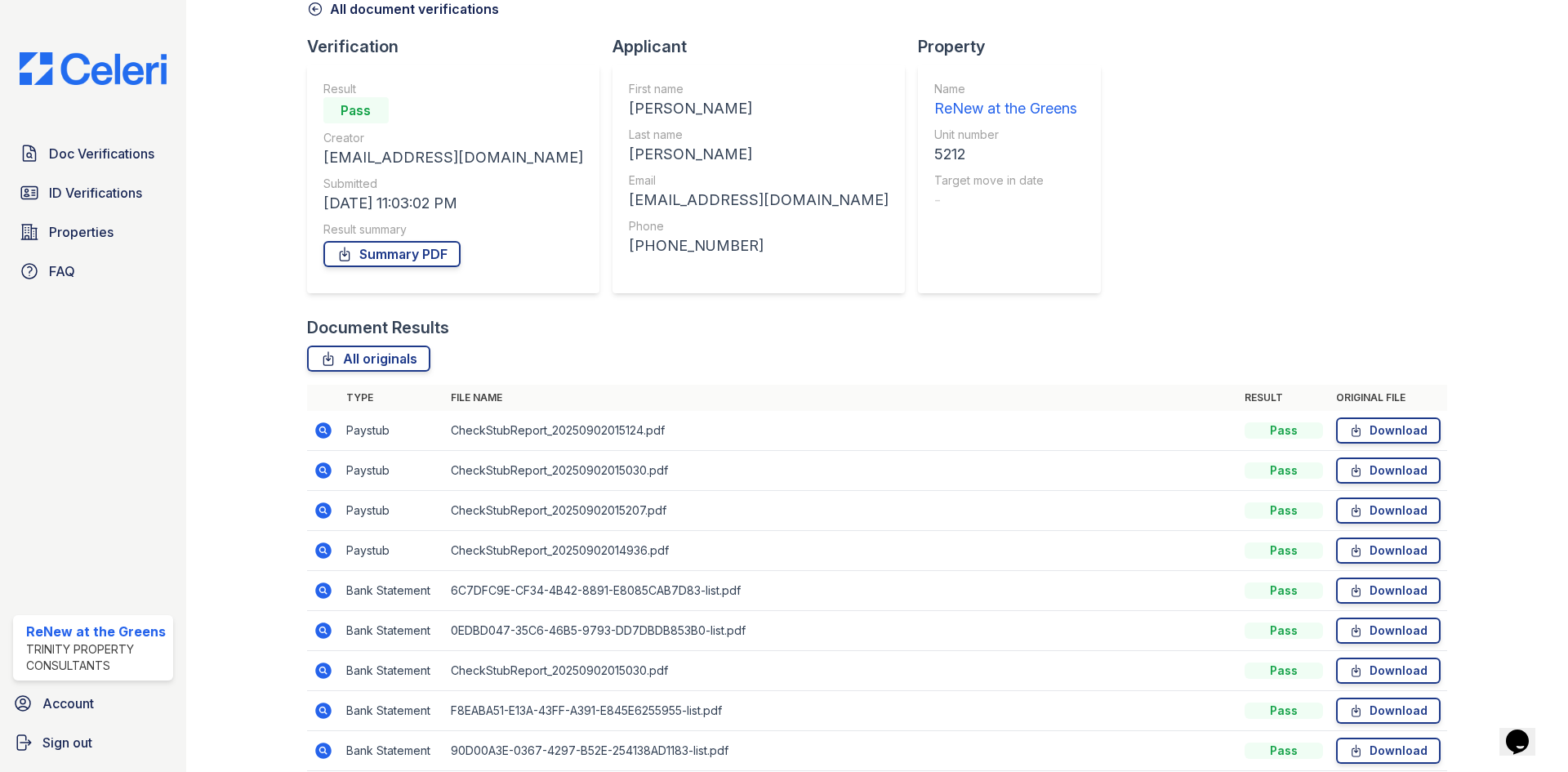
scroll to position [156, 0]
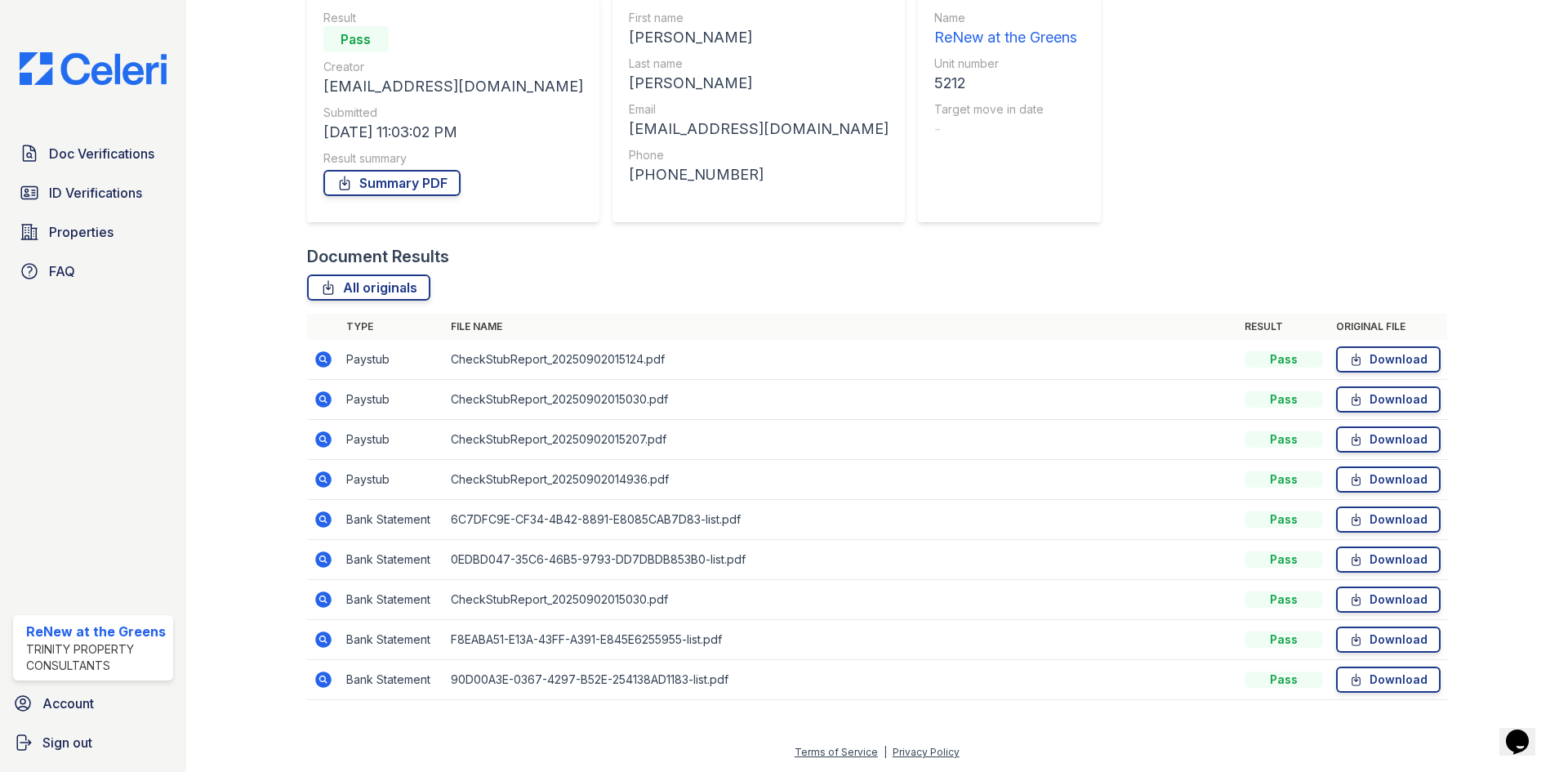
click at [320, 359] on icon at bounding box center [323, 359] width 20 height 20
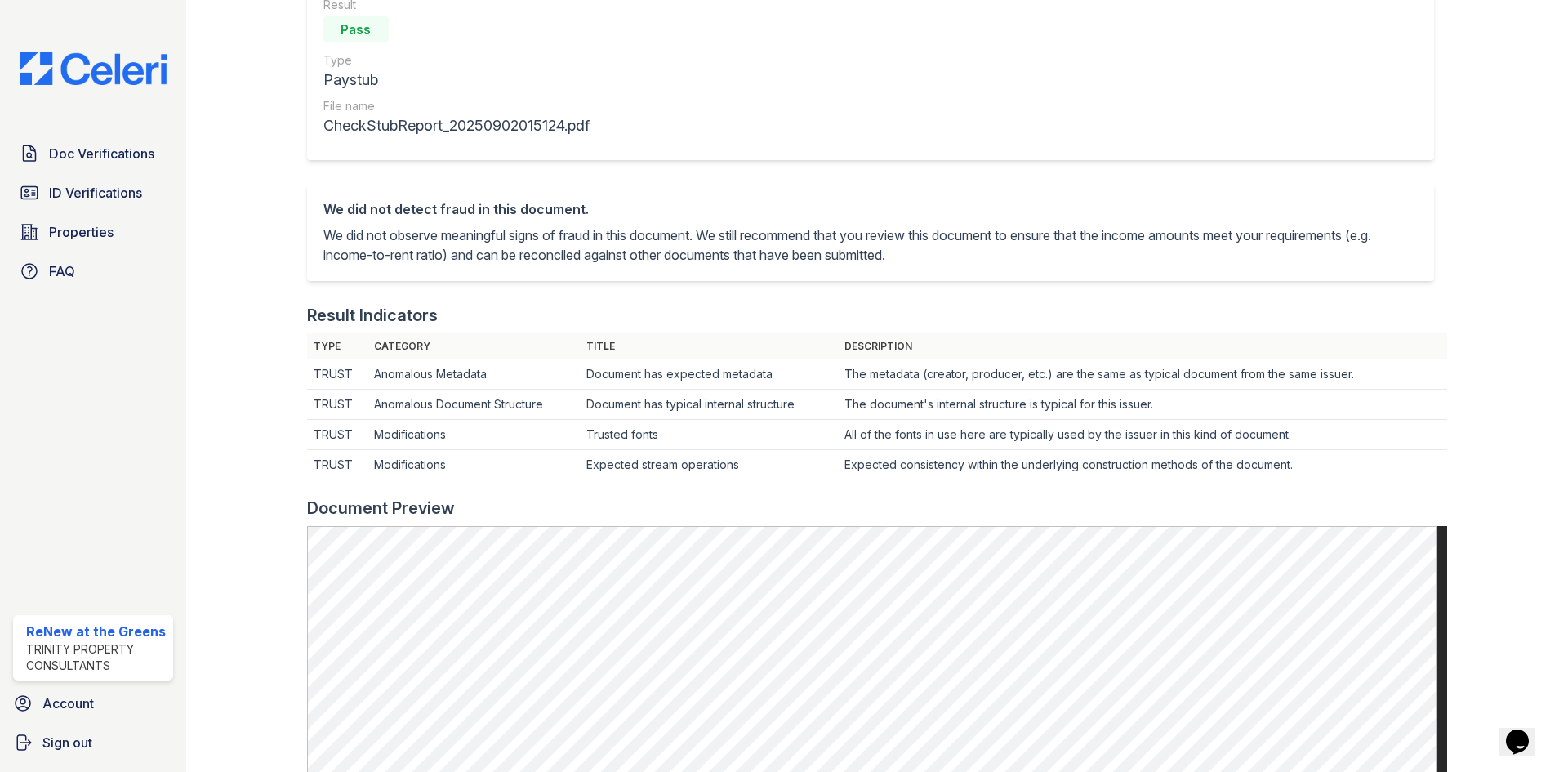
scroll to position [82, 0]
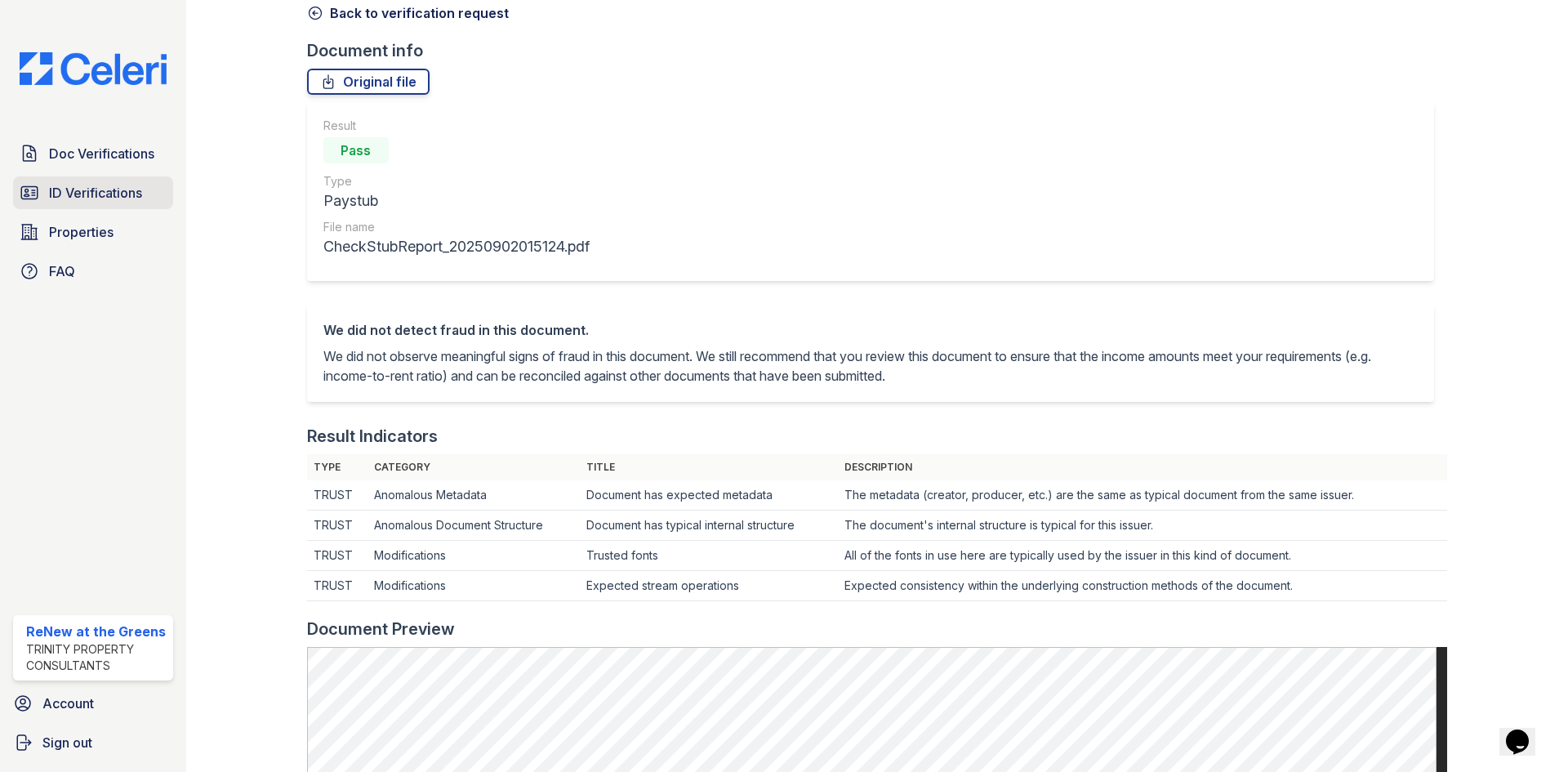
click at [99, 192] on span "ID Verifications" at bounding box center [95, 192] width 93 height 20
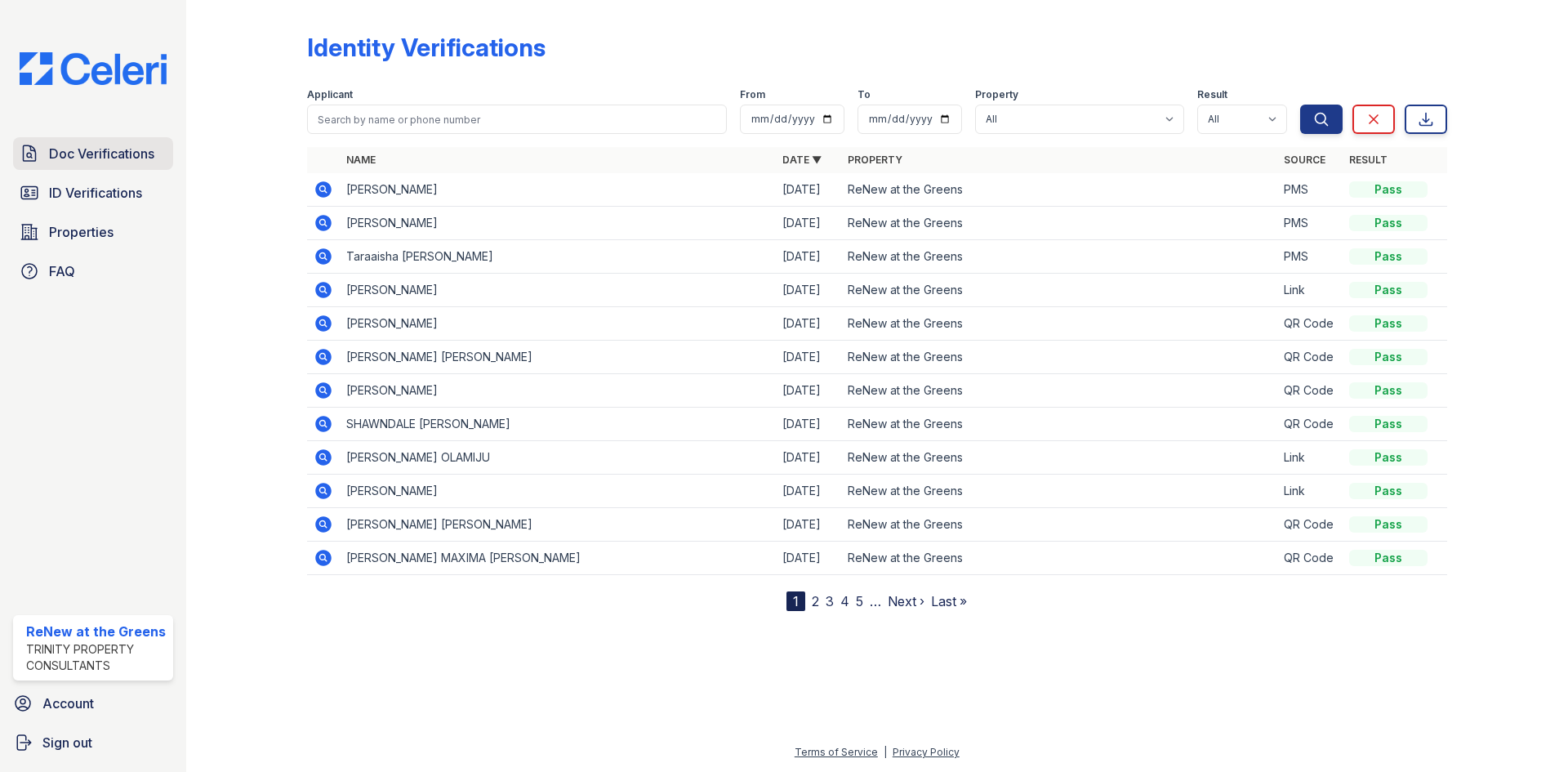
click at [107, 161] on span "Doc Verifications" at bounding box center [102, 153] width 106 height 20
